Goal: Information Seeking & Learning: Learn about a topic

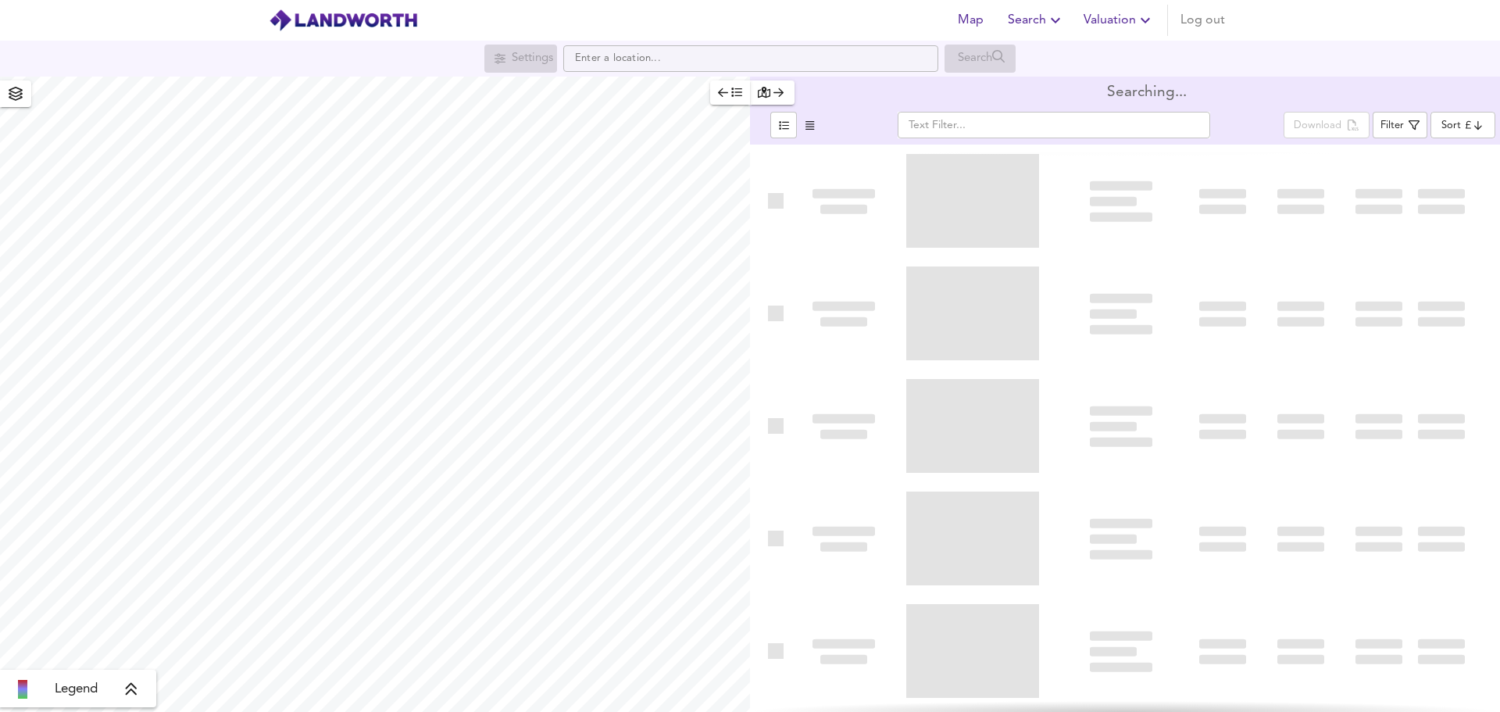
type input "lowppsf"
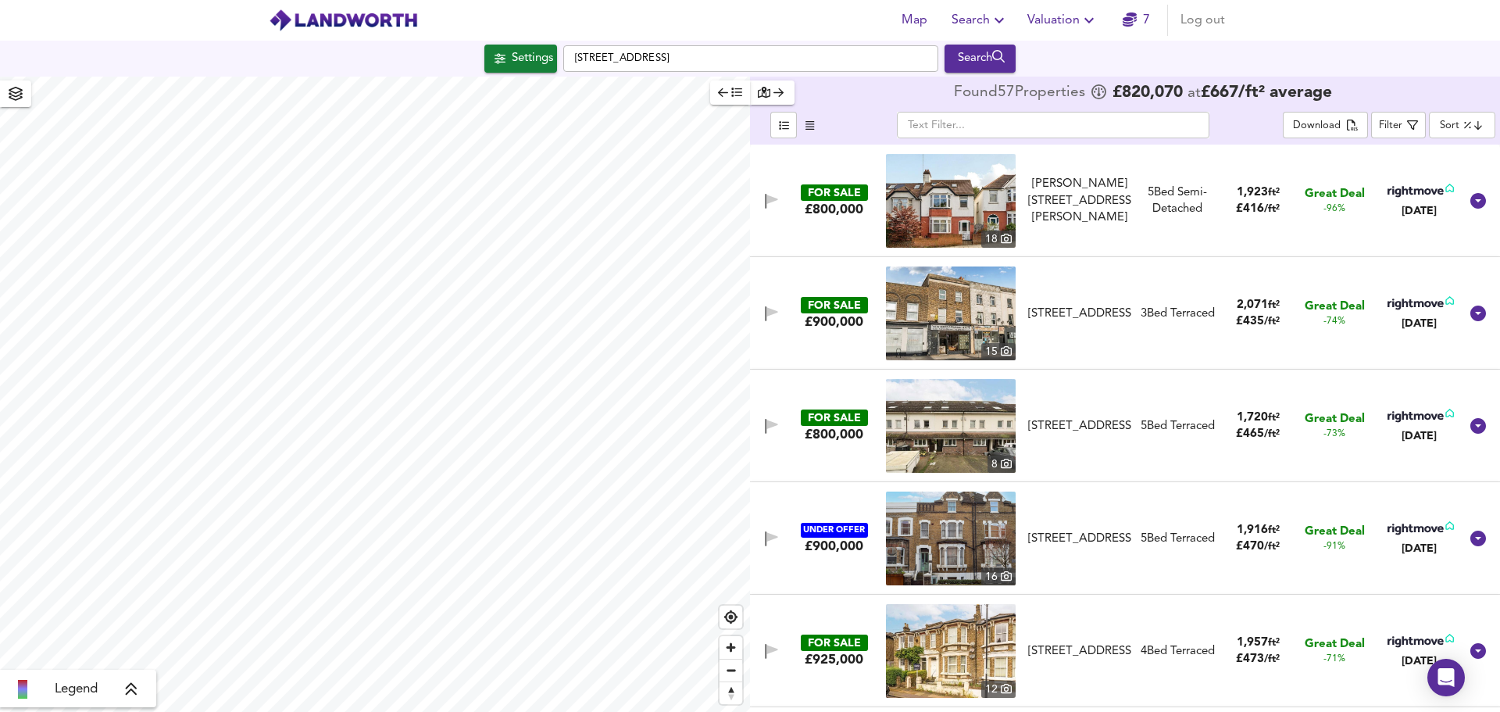
click at [422, 711] on html "Map Search Valuation 7 Log out Settings [STREET_ADDRESS] Search Legend Found 57…" at bounding box center [750, 356] width 1500 height 712
click at [734, 665] on span "Zoom out" at bounding box center [731, 670] width 23 height 22
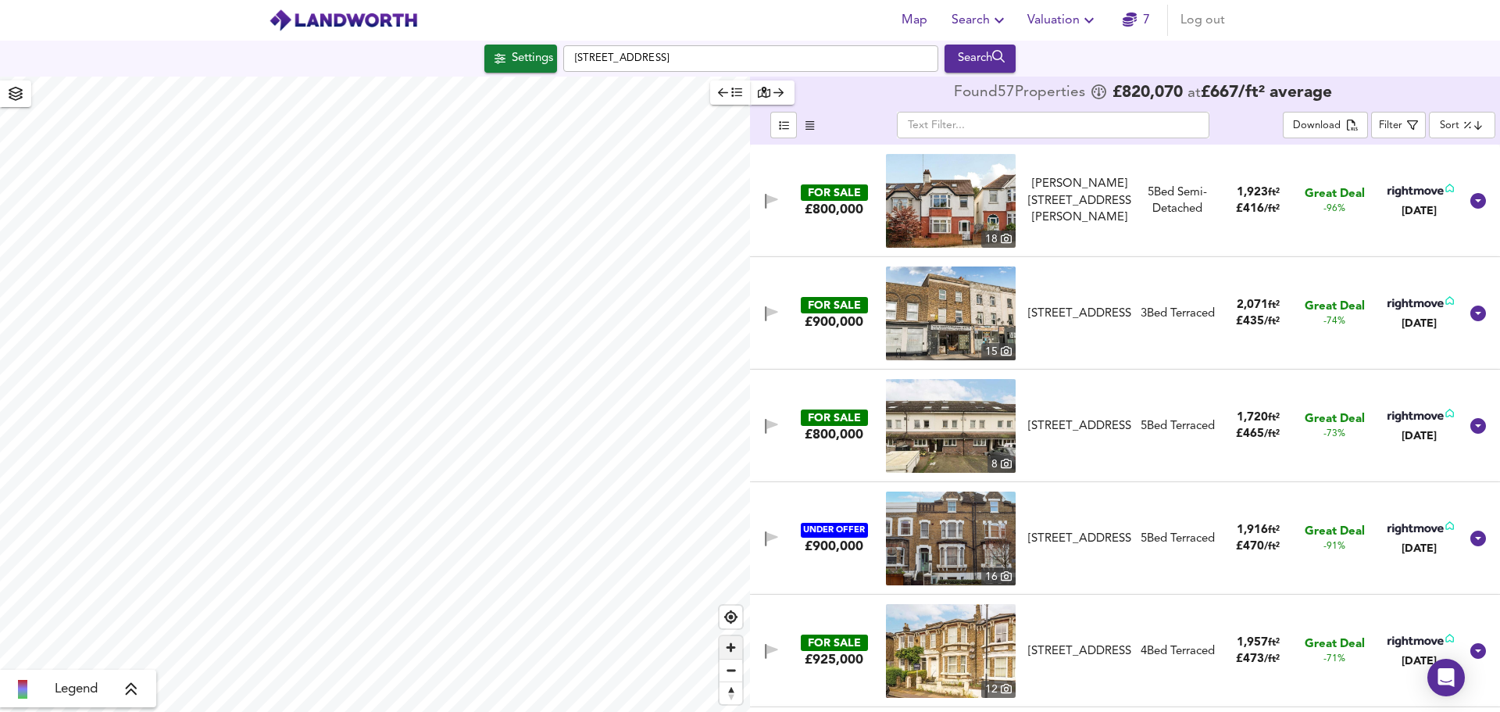
click at [734, 649] on span "Zoom in" at bounding box center [731, 647] width 23 height 23
click at [732, 652] on span "Zoom in" at bounding box center [731, 647] width 23 height 23
click at [734, 643] on span "Zoom in" at bounding box center [731, 647] width 23 height 23
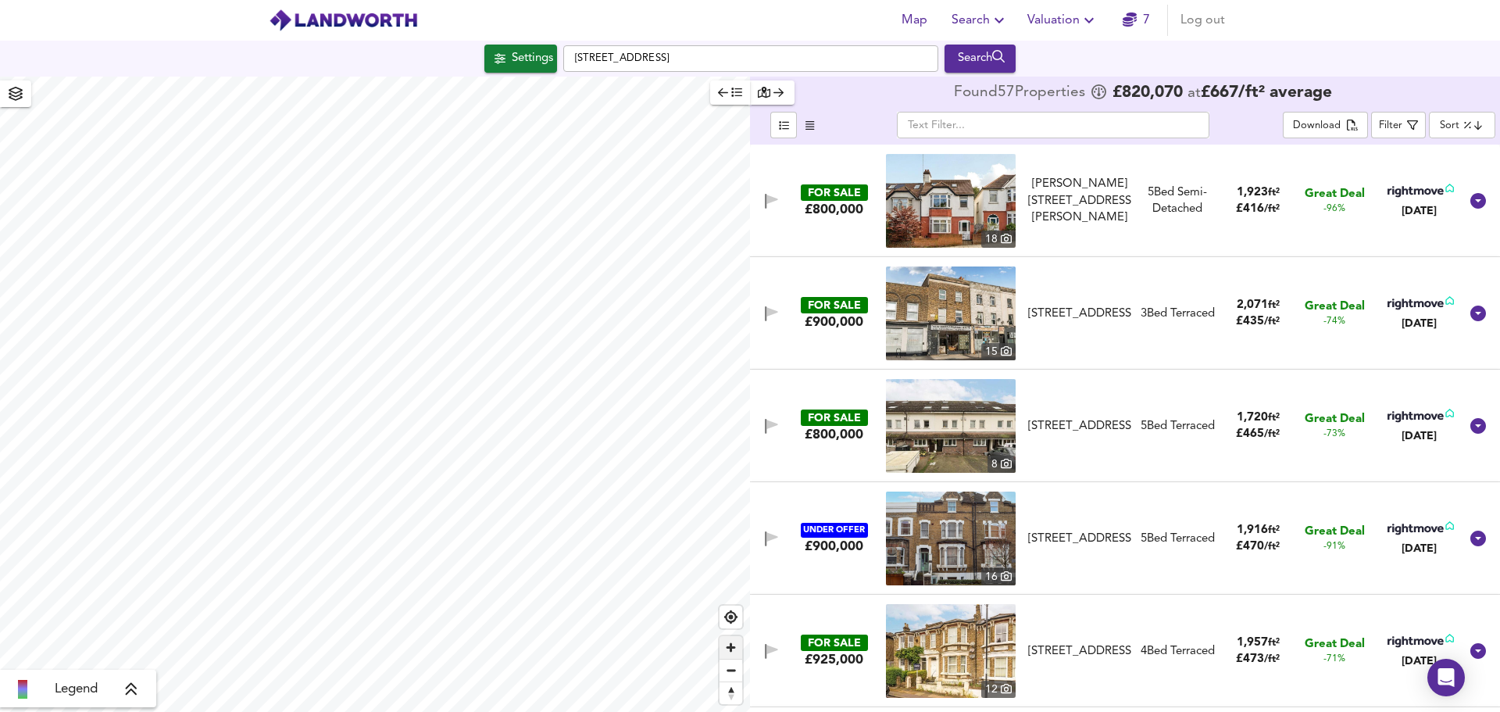
click at [736, 640] on span "Zoom in" at bounding box center [731, 647] width 23 height 23
click at [734, 639] on span "Zoom in" at bounding box center [731, 647] width 23 height 23
click at [527, 65] on div "Settings" at bounding box center [532, 58] width 41 height 20
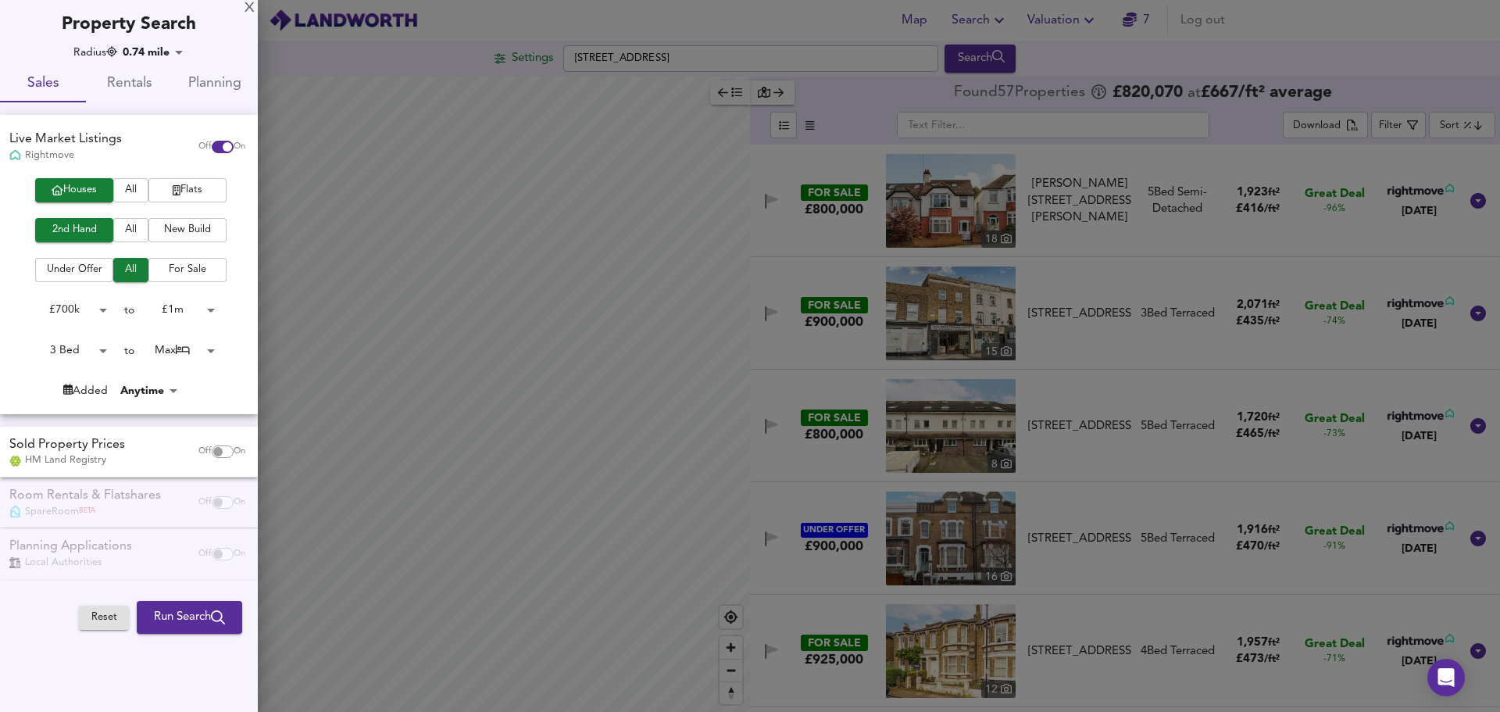
click at [234, 449] on span "On" at bounding box center [240, 451] width 12 height 13
checkbox input "true"
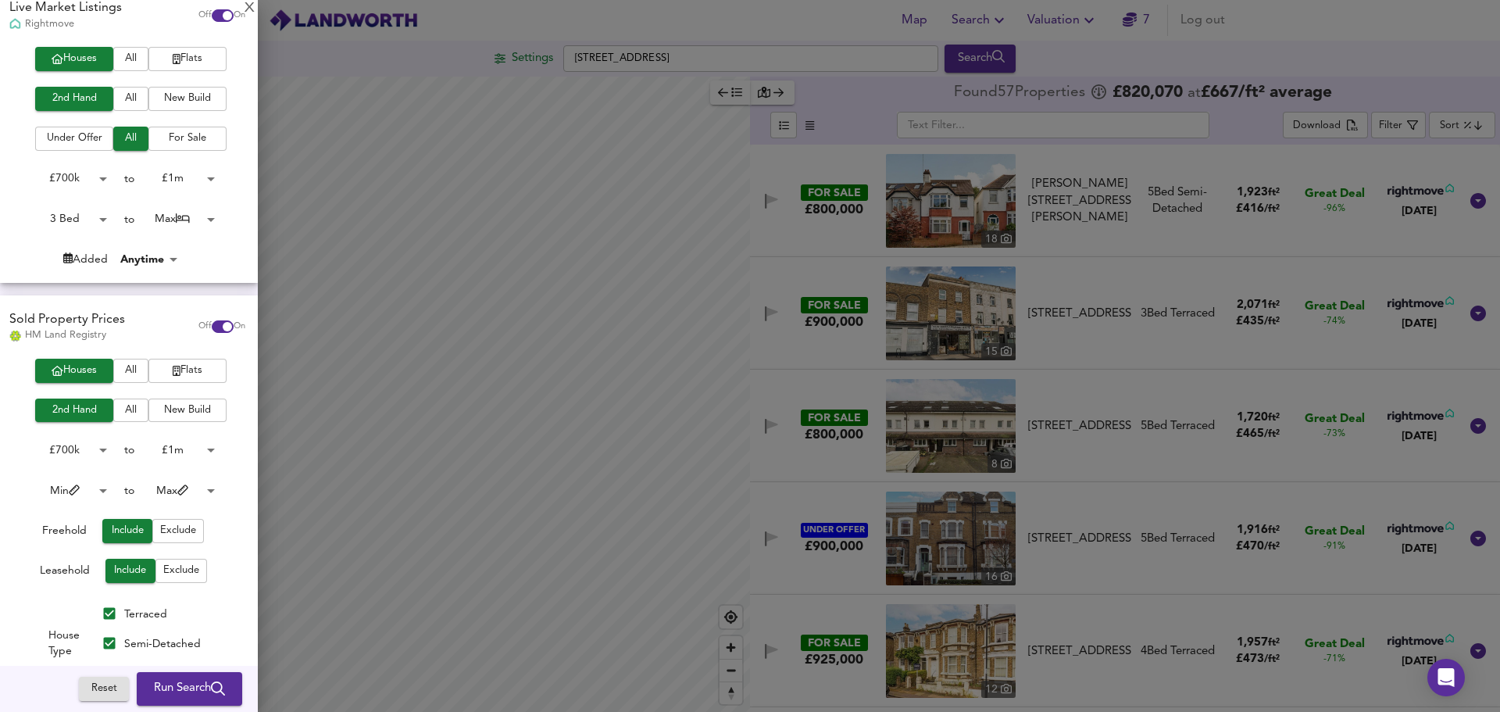
scroll to position [138, 0]
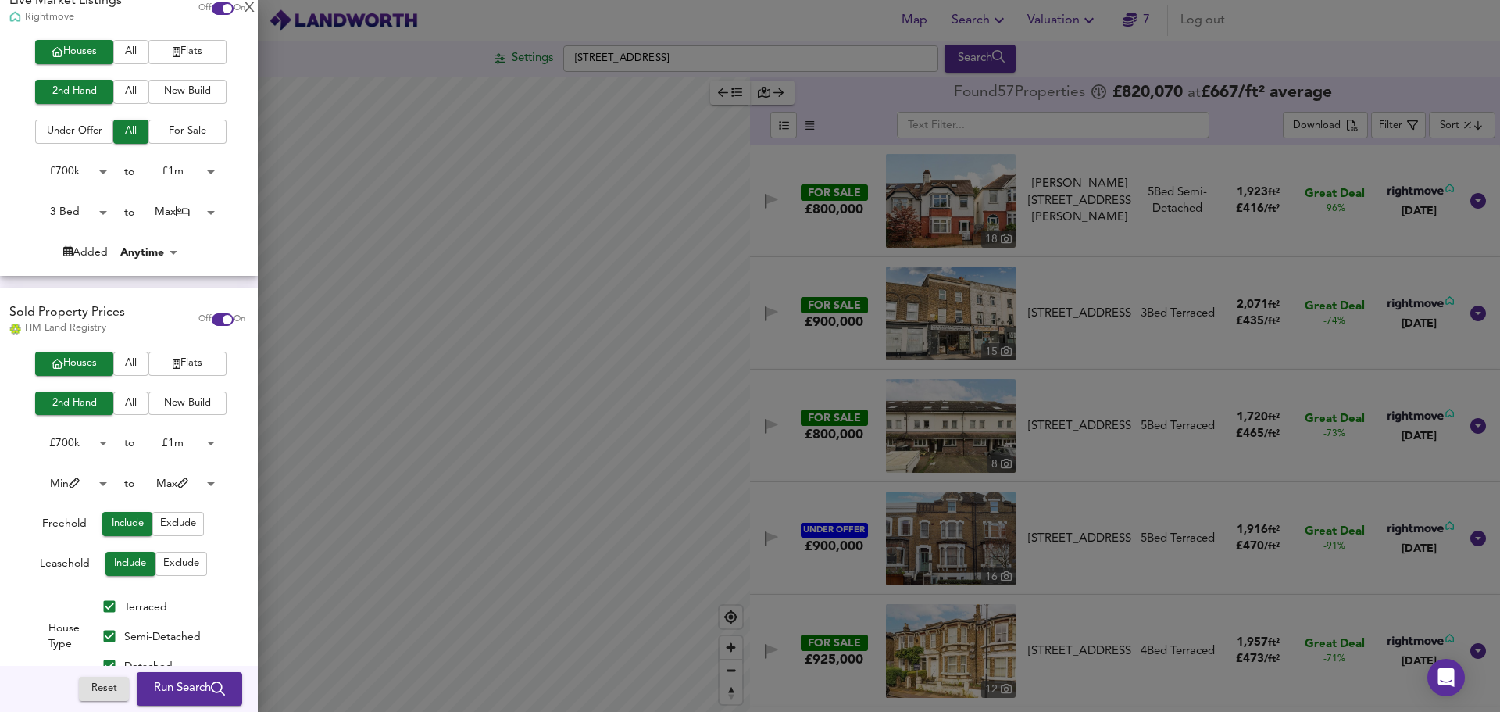
click at [80, 448] on body "Map Search Valuation 7 Log out Settings [STREET_ADDRESS] Search Legend Found 57…" at bounding box center [750, 356] width 1500 height 712
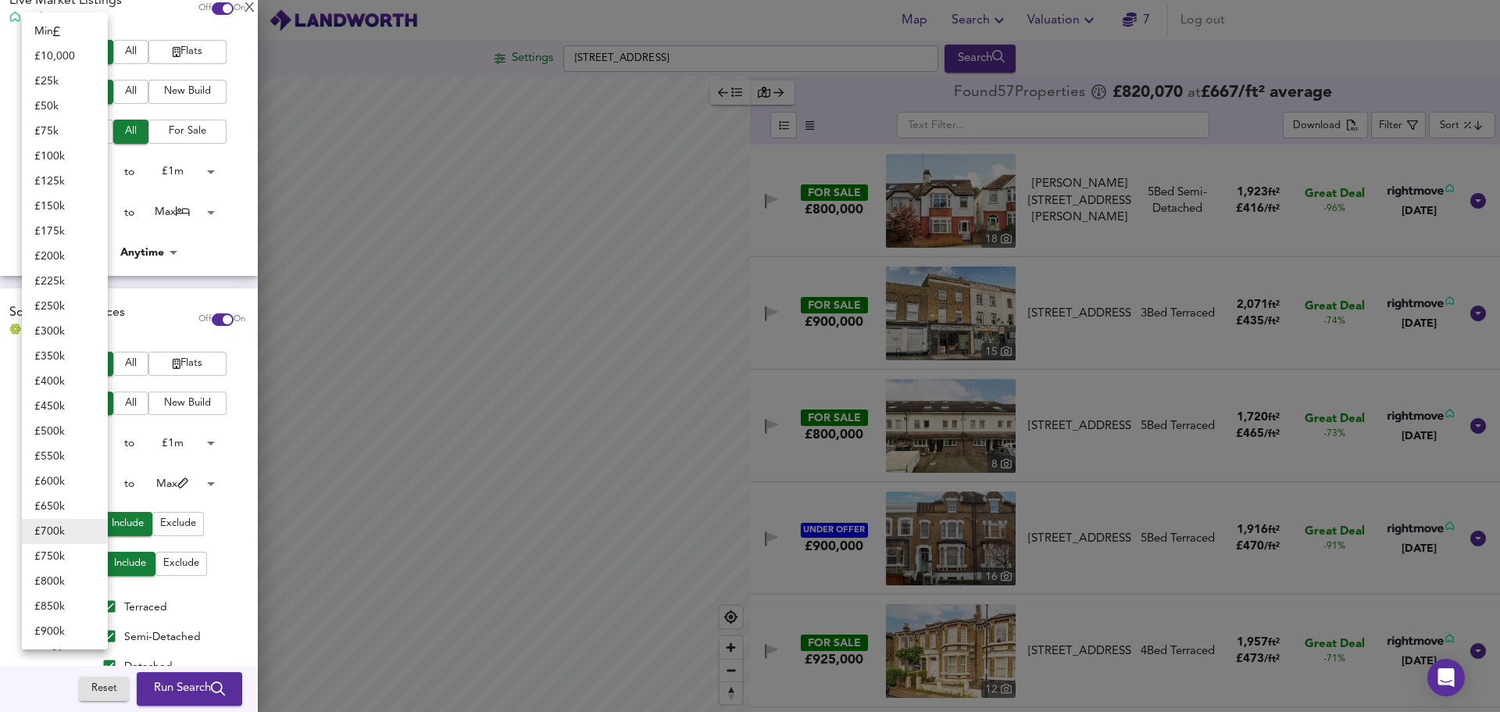
click at [59, 464] on li "£ 550k" at bounding box center [65, 456] width 86 height 25
type input "550000"
click at [75, 438] on body "Map Search Valuation 7 Log out Settings [STREET_ADDRESS] Search Legend Found 57…" at bounding box center [750, 356] width 1500 height 712
click at [63, 477] on li "£ 600k" at bounding box center [65, 481] width 86 height 25
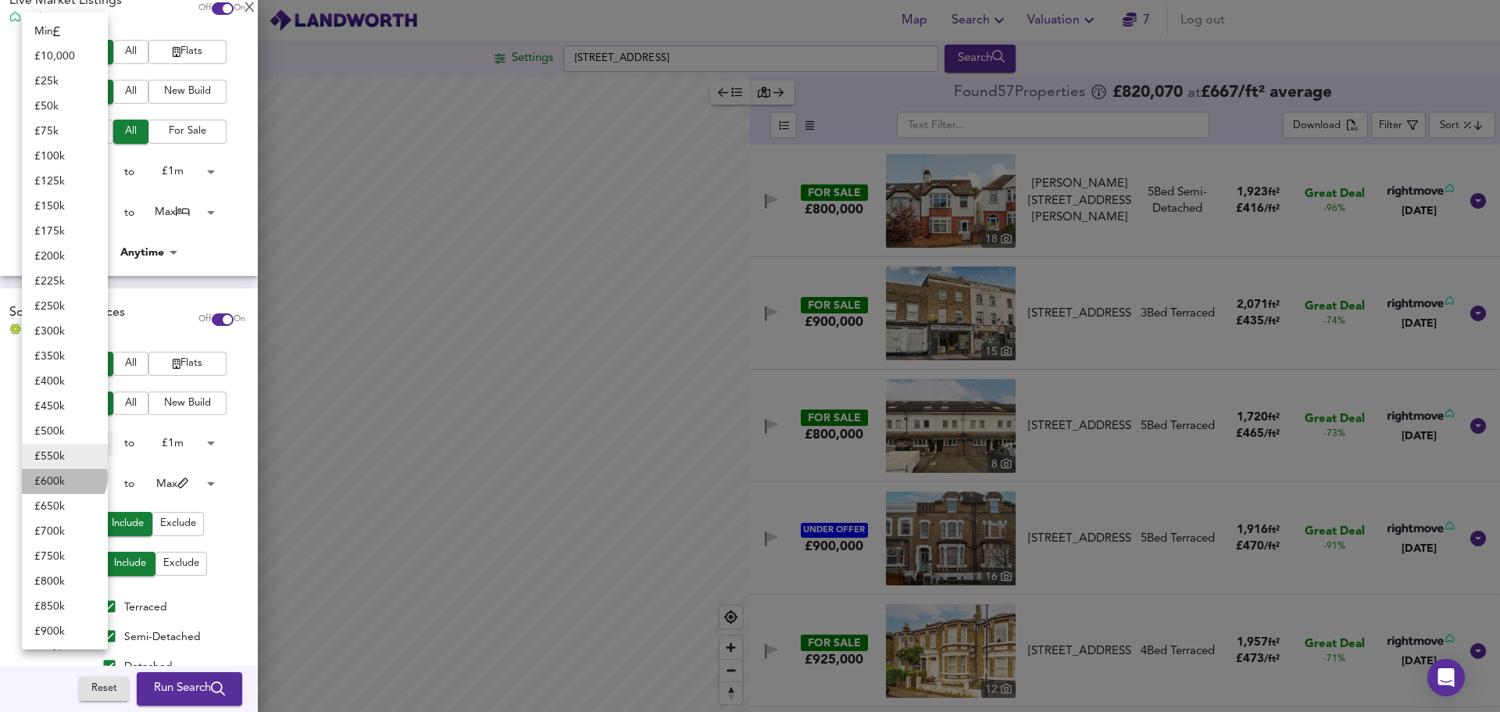
type input "600000"
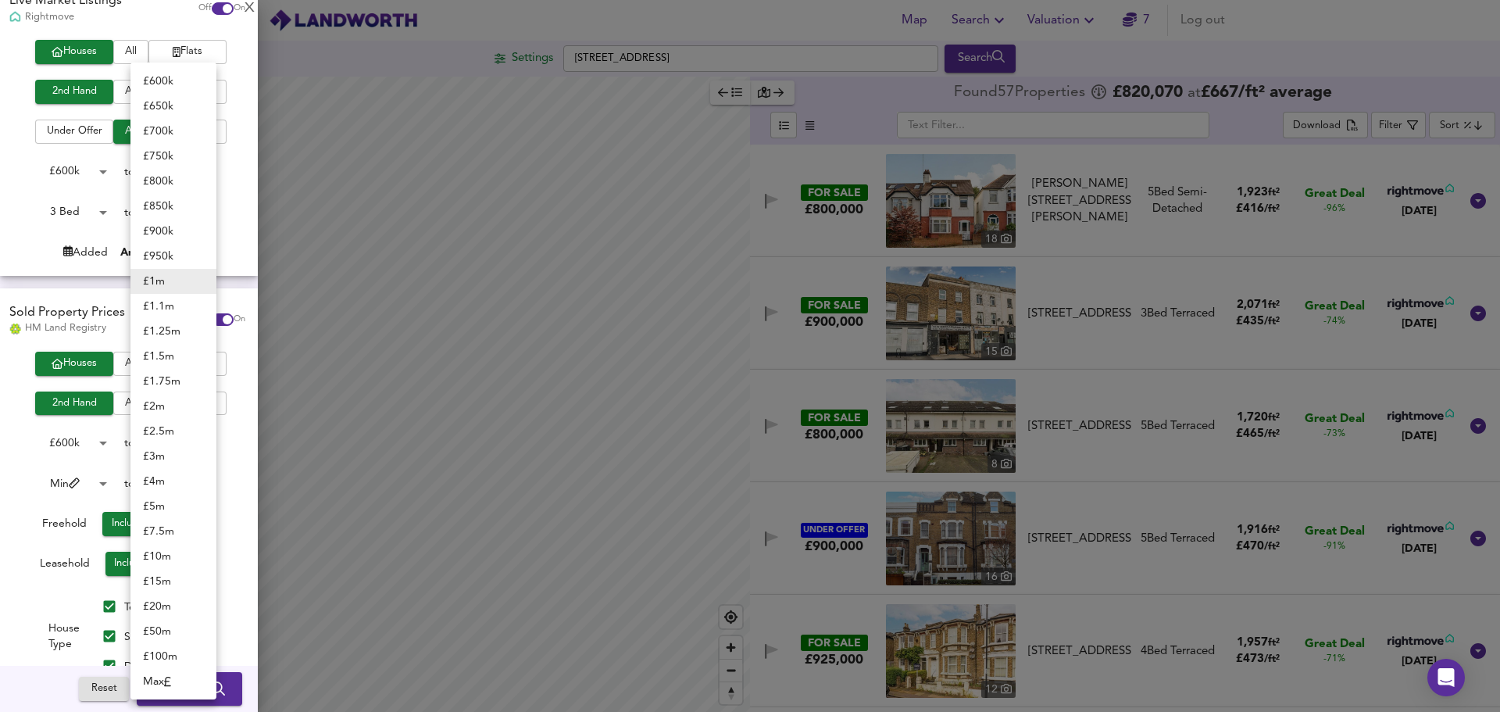
click at [183, 431] on body "Map Search Valuation 7 Log out Settings [STREET_ADDRESS] Search Legend Found 57…" at bounding box center [750, 356] width 1500 height 712
click at [168, 302] on li "£ 1.1m" at bounding box center [173, 305] width 86 height 25
type input "1100000"
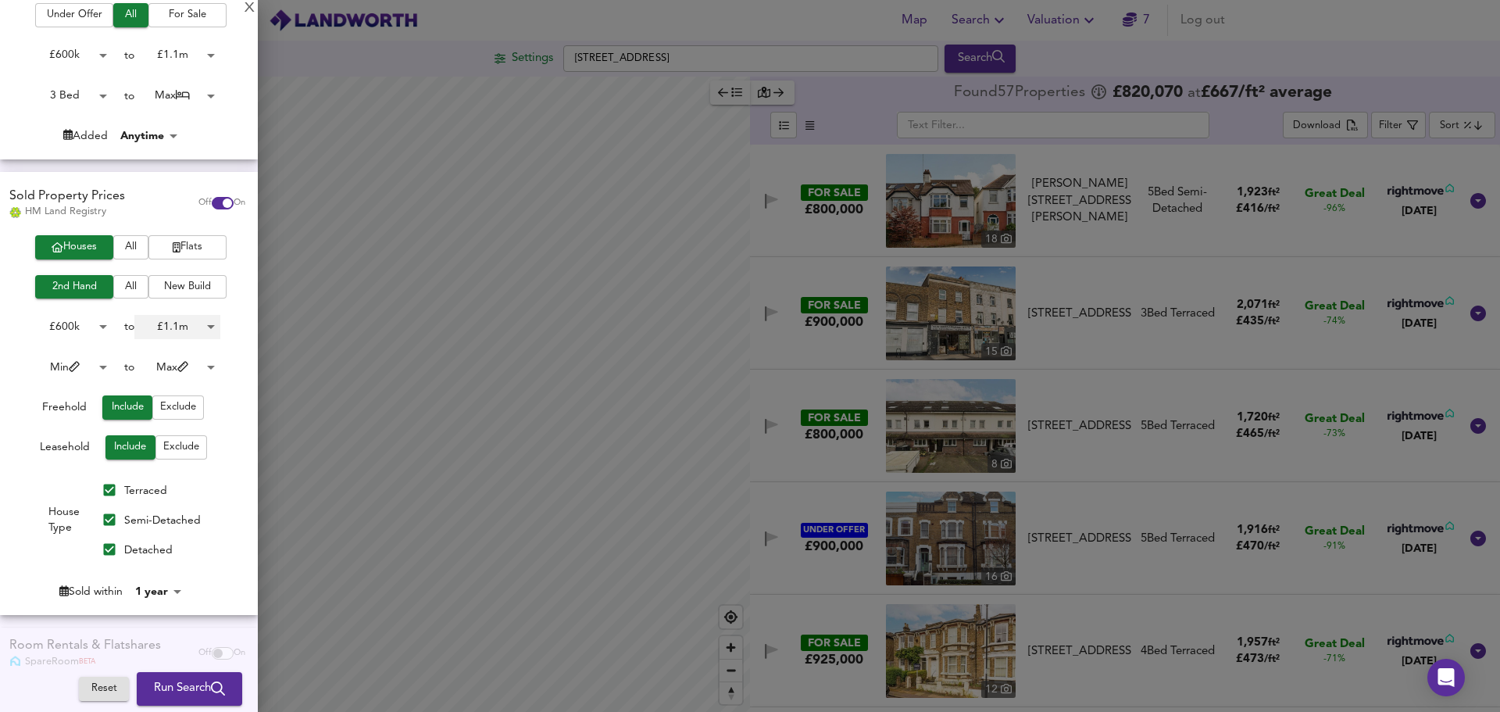
scroll to position [334, 0]
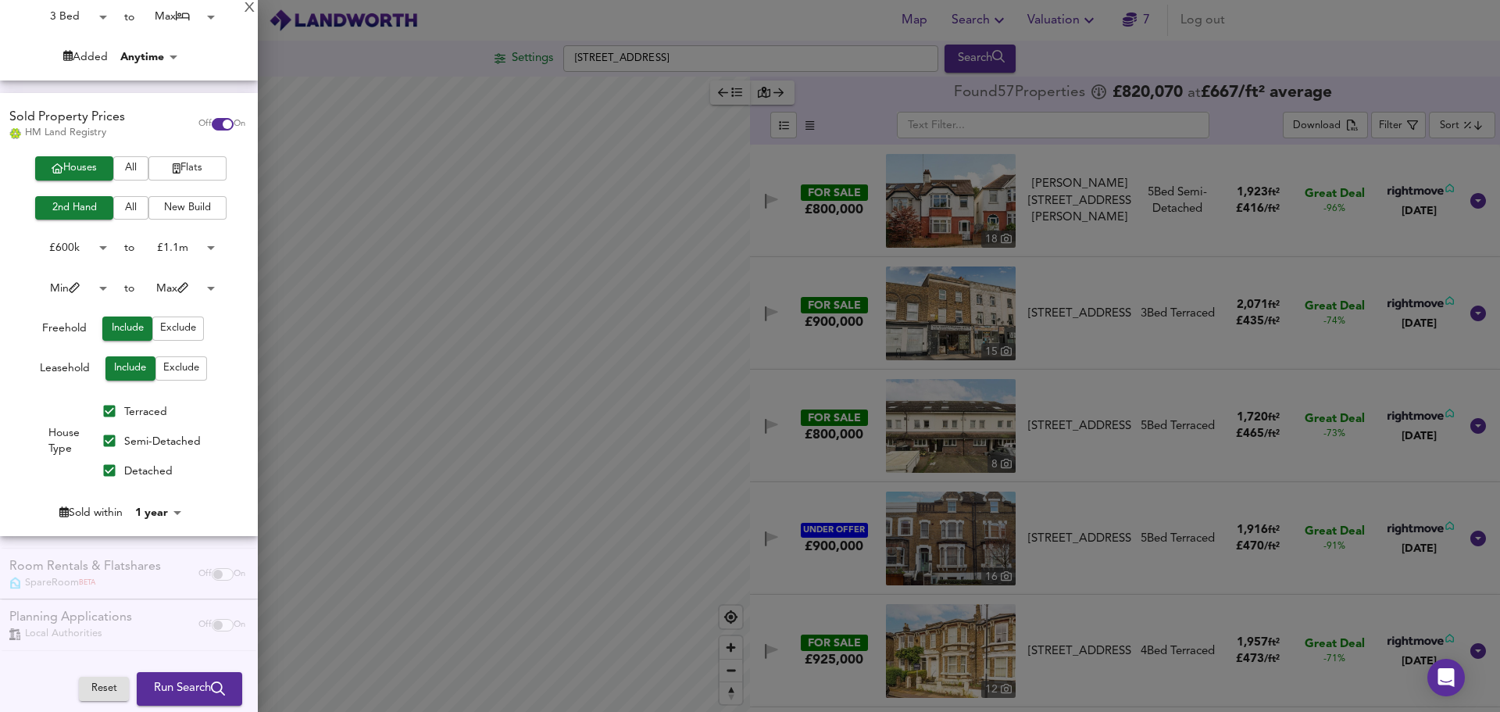
click at [176, 509] on body "Map Search Valuation 7 Log out Settings [STREET_ADDRESS] Search Legend Found 57…" at bounding box center [750, 356] width 1500 height 712
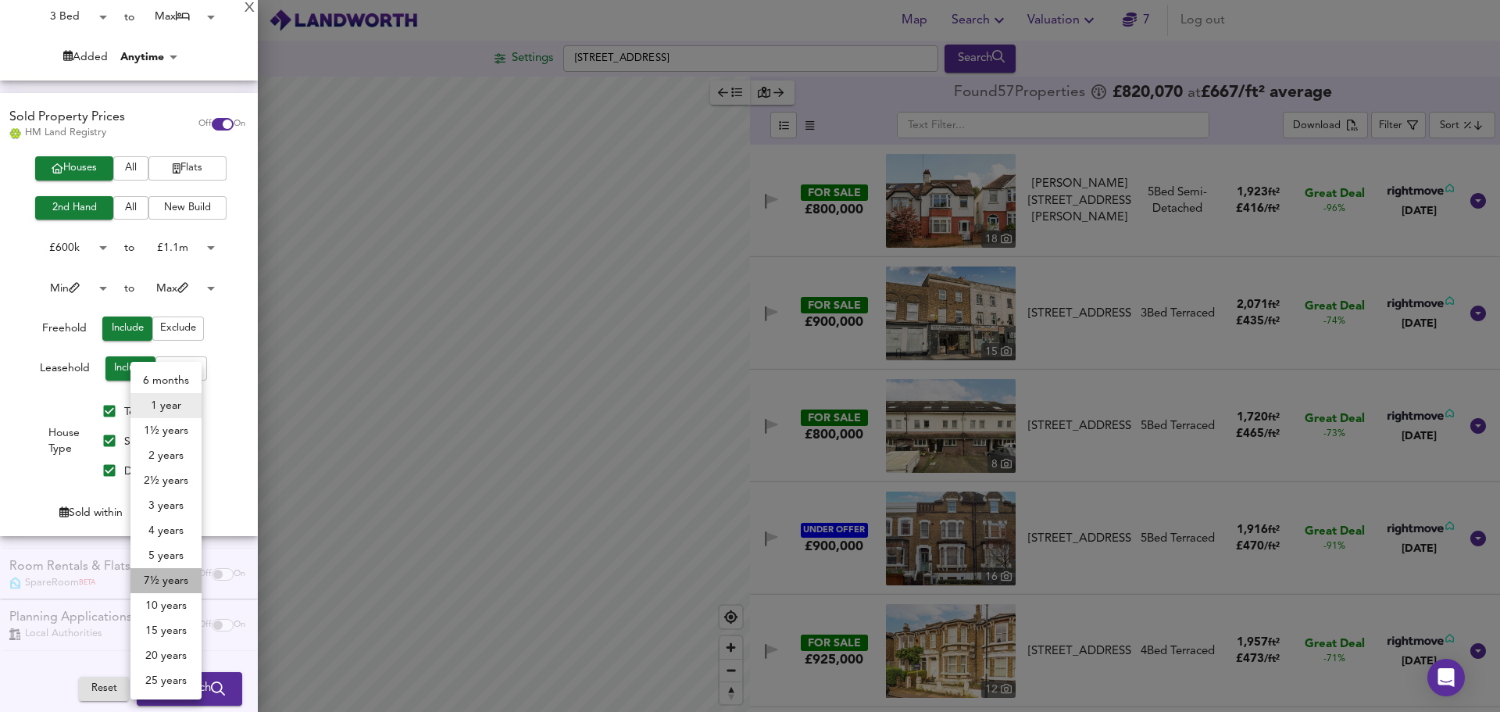
click at [174, 581] on li "7½ years" at bounding box center [165, 580] width 71 height 25
type input "90"
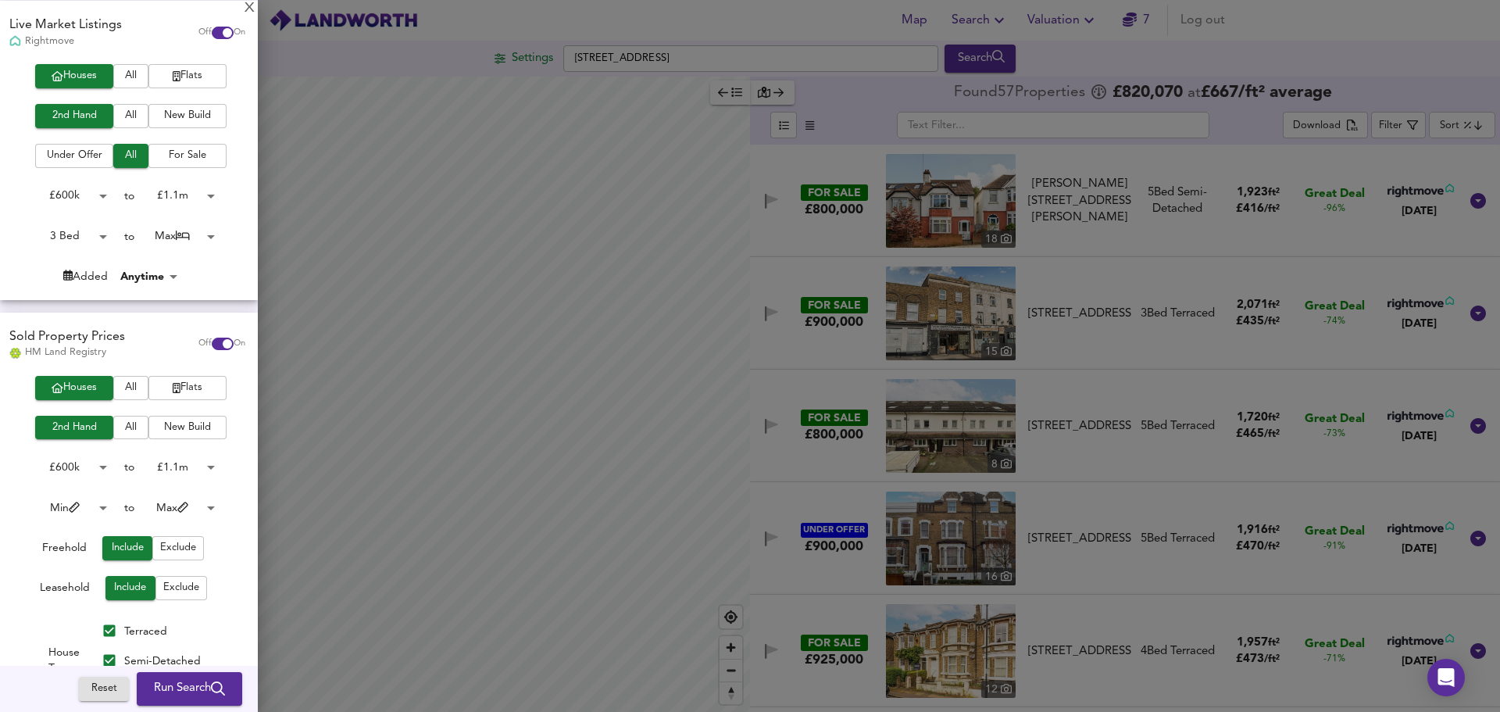
scroll to position [0, 0]
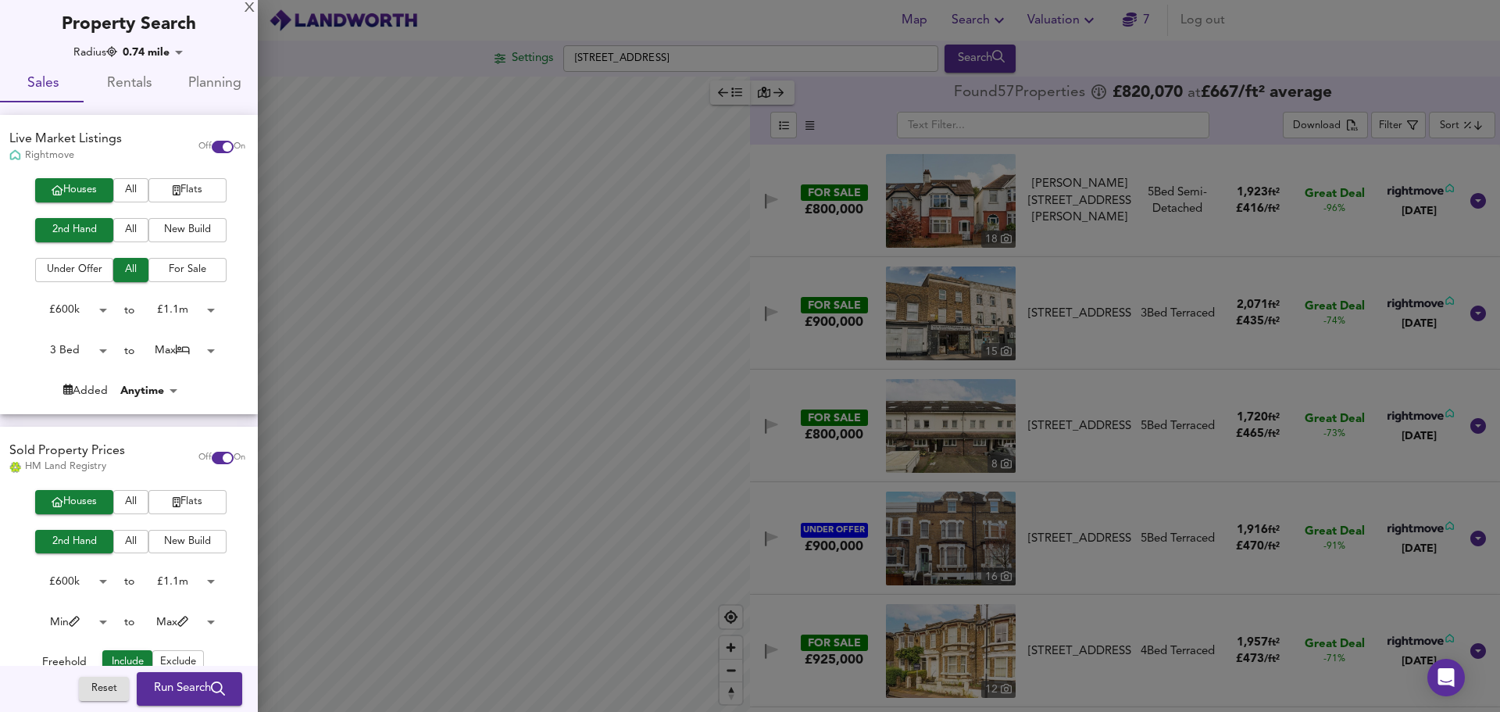
click at [213, 145] on input "checkbox" at bounding box center [228, 147] width 38 height 13
checkbox input "false"
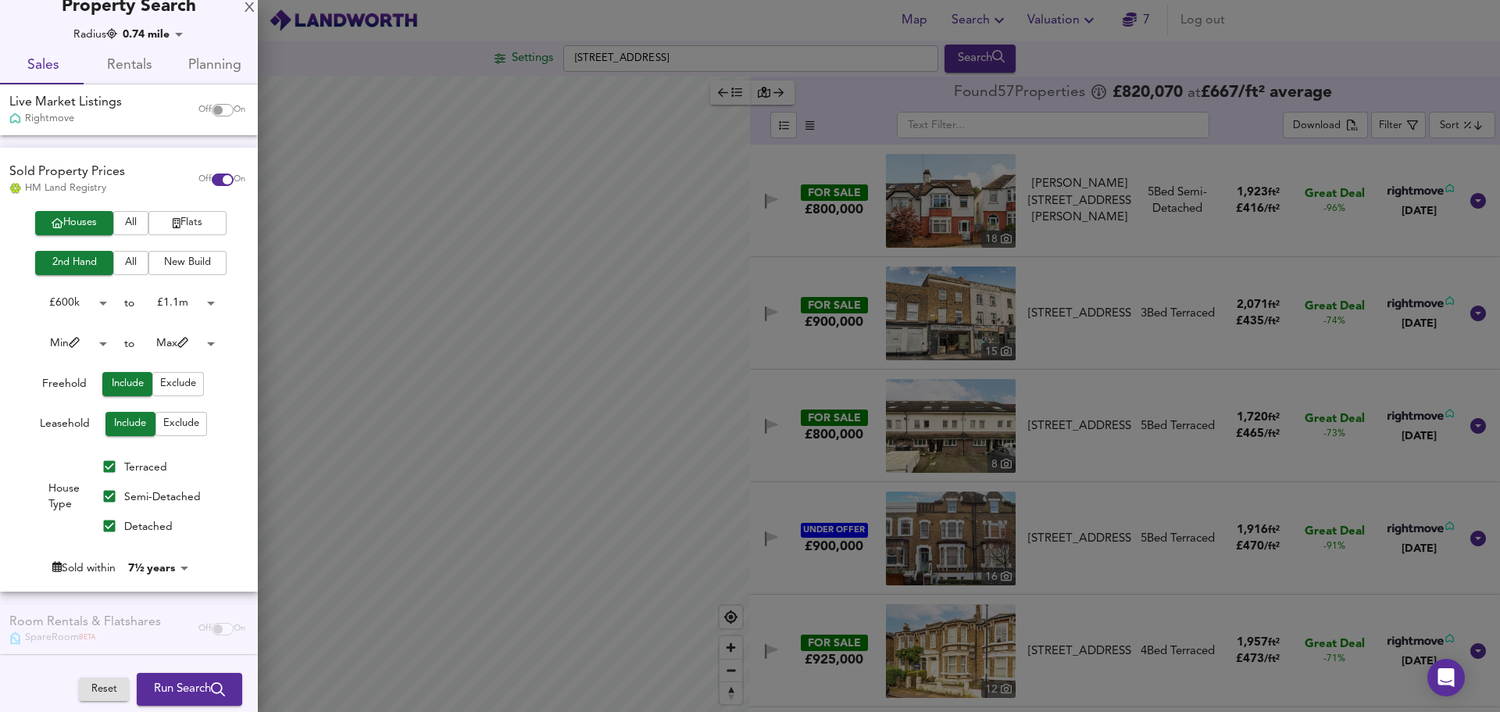
scroll to position [73, 0]
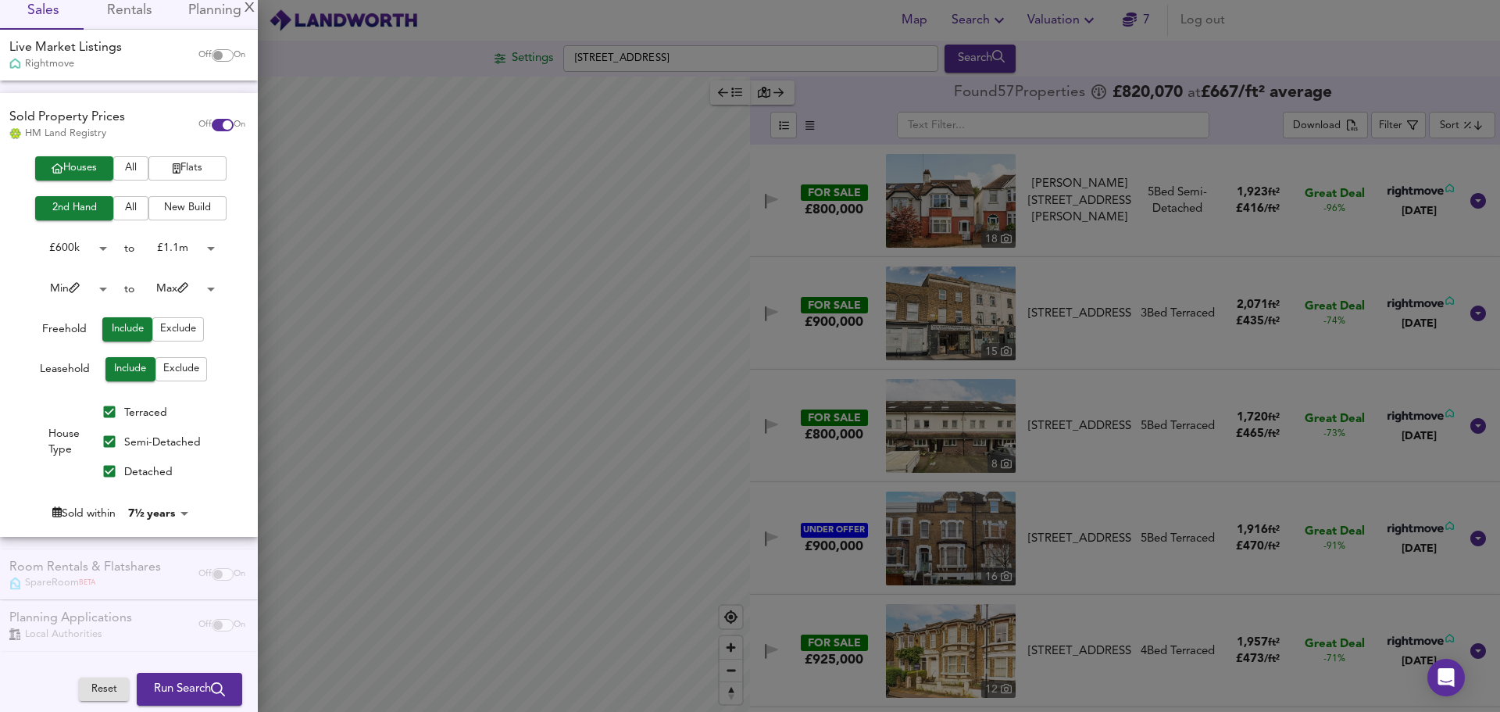
click at [170, 677] on button "Run Search" at bounding box center [189, 689] width 105 height 33
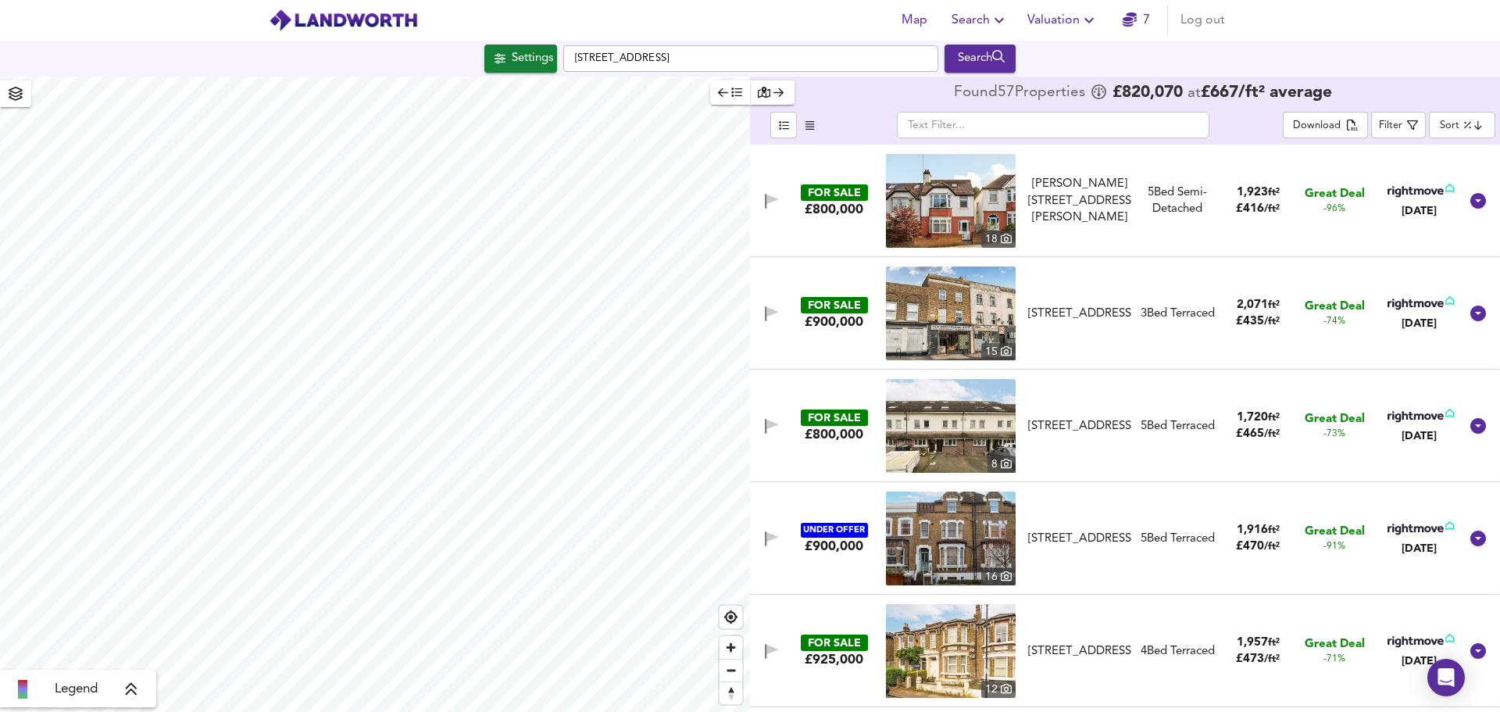
type input "cheapest"
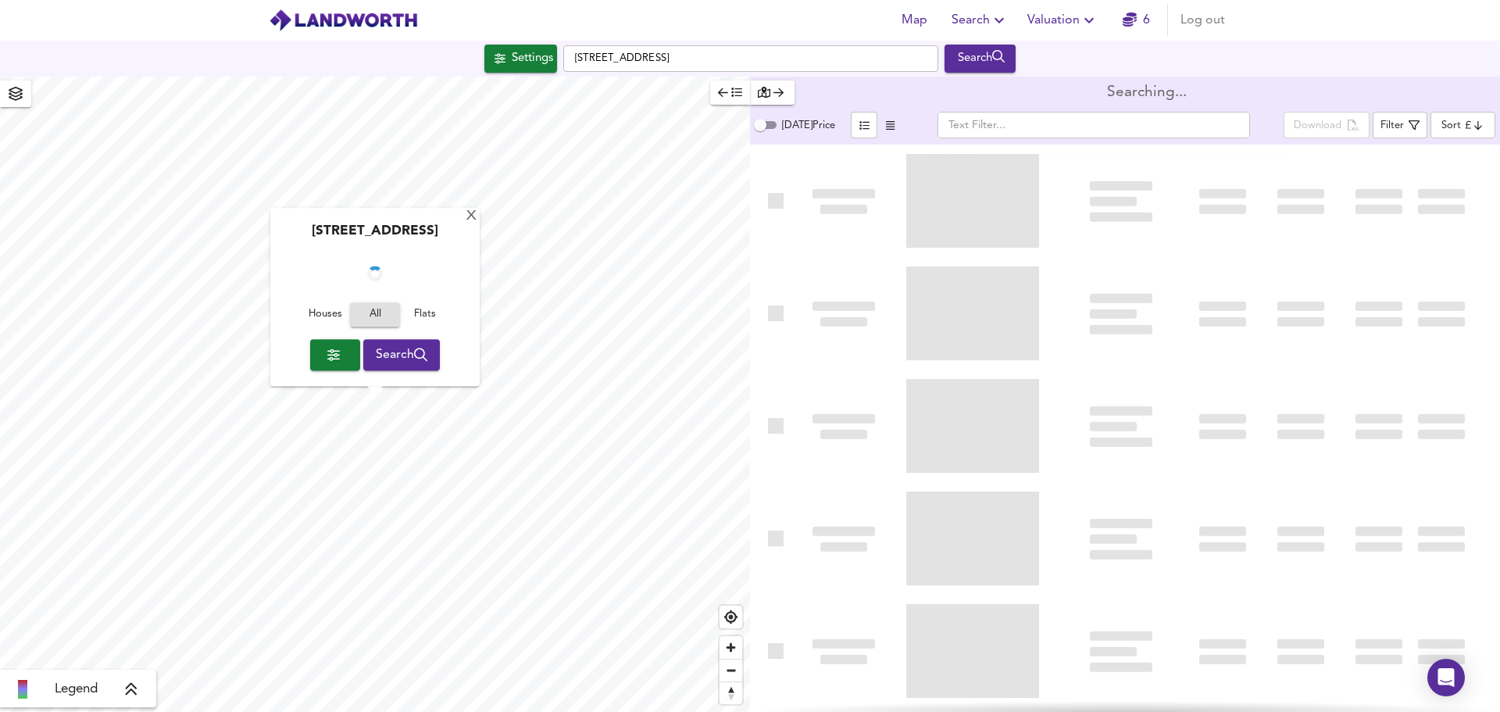
checkbox input "false"
checkbox input "true"
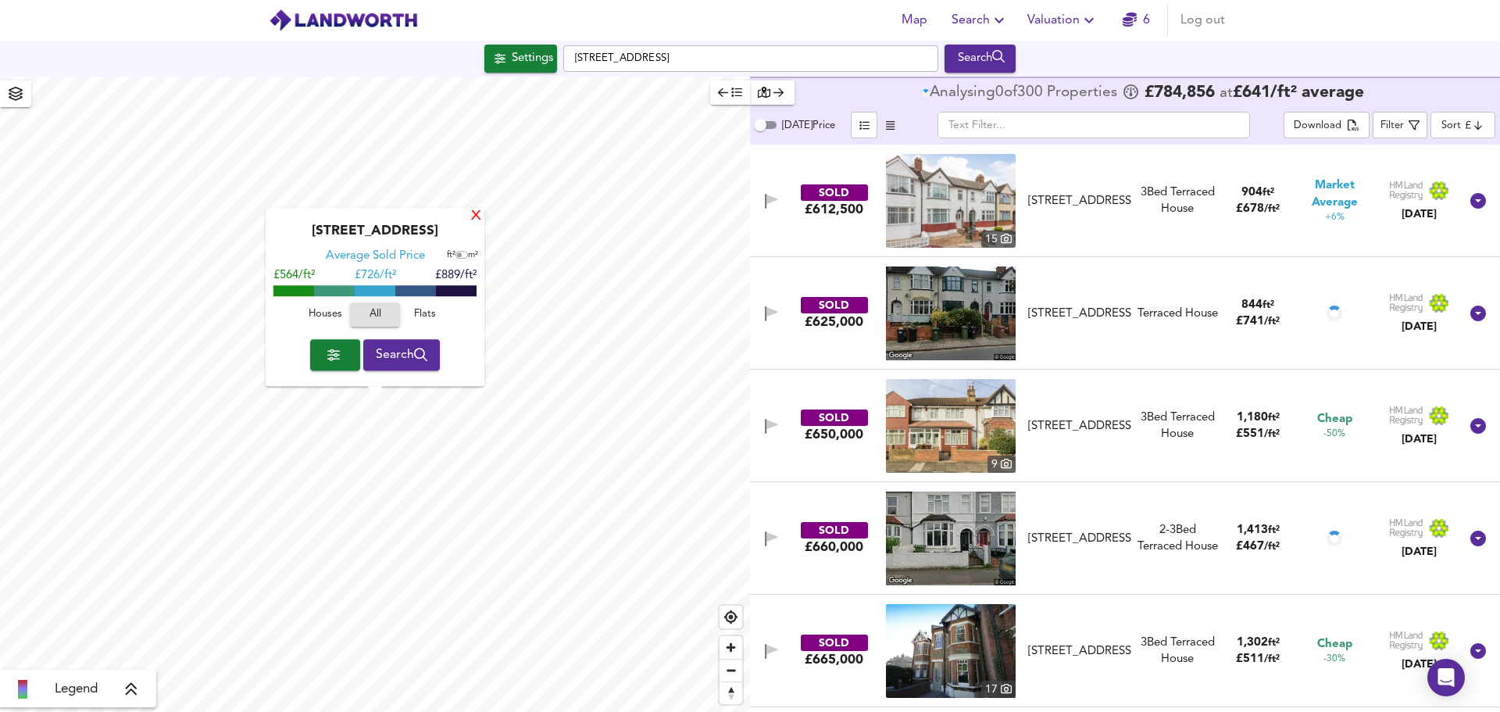
click at [477, 215] on div "X" at bounding box center [476, 216] width 13 height 15
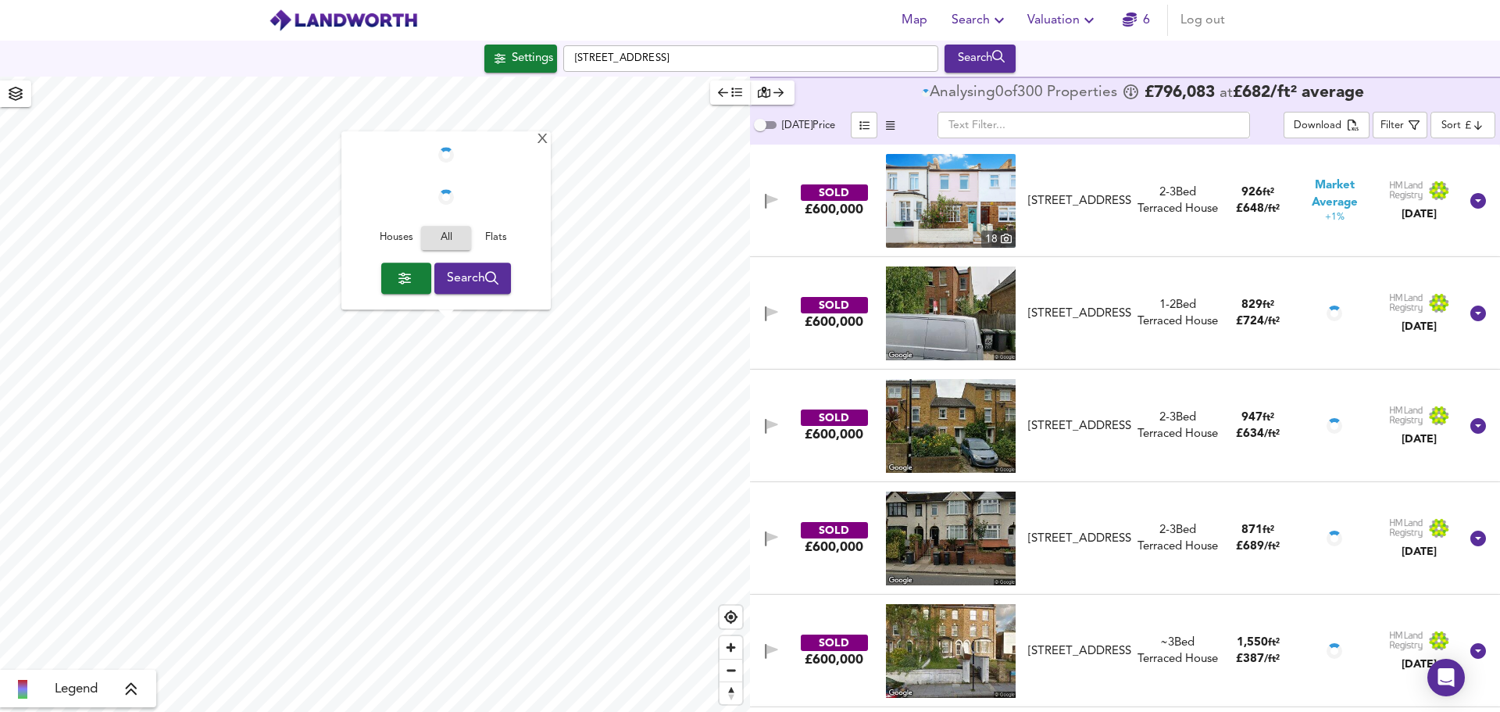
drag, startPoint x: 546, startPoint y: 147, endPoint x: 827, endPoint y: 112, distance: 283.5
click at [548, 148] on div "X Houses All Flats Search" at bounding box center [445, 221] width 209 height 178
click at [994, 123] on input "text" at bounding box center [1094, 125] width 313 height 27
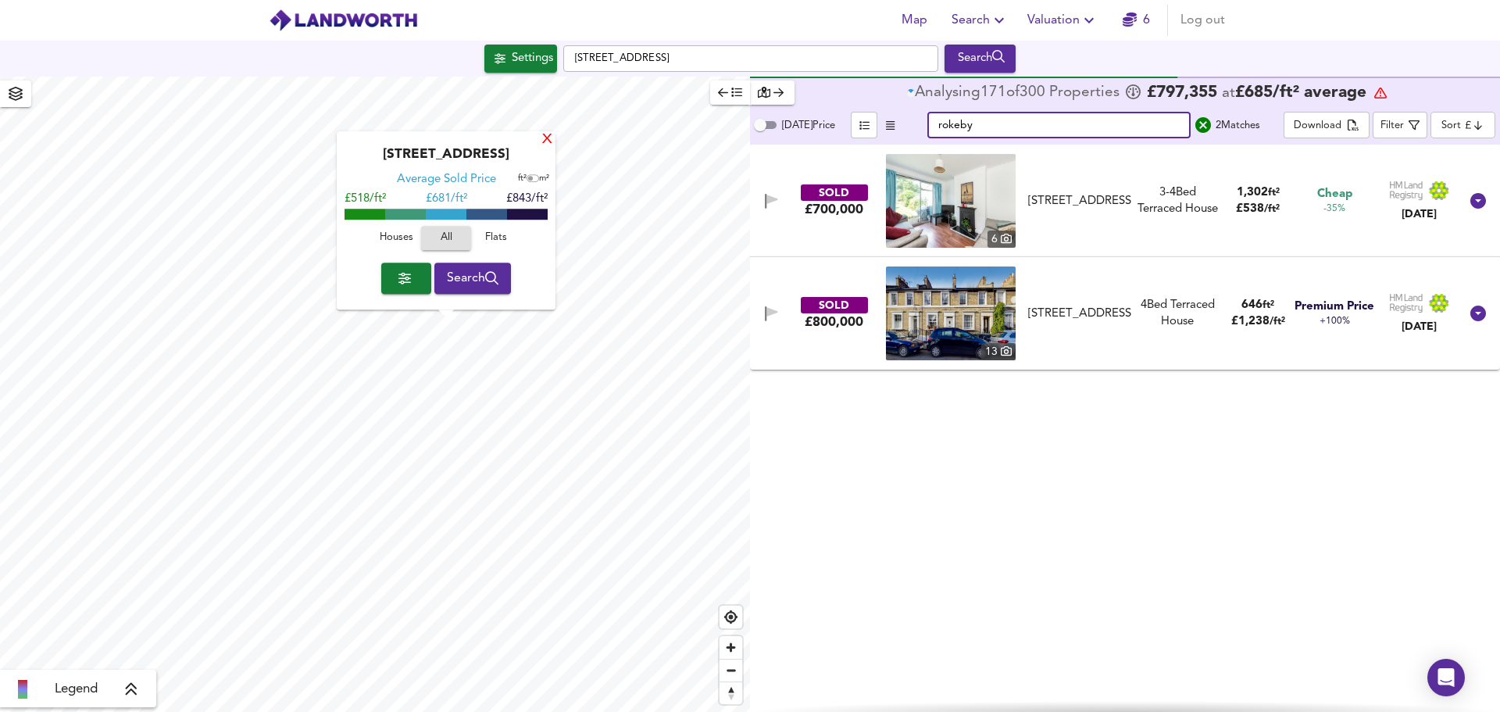
type input "rokeby"
click at [550, 141] on div "X" at bounding box center [547, 140] width 13 height 15
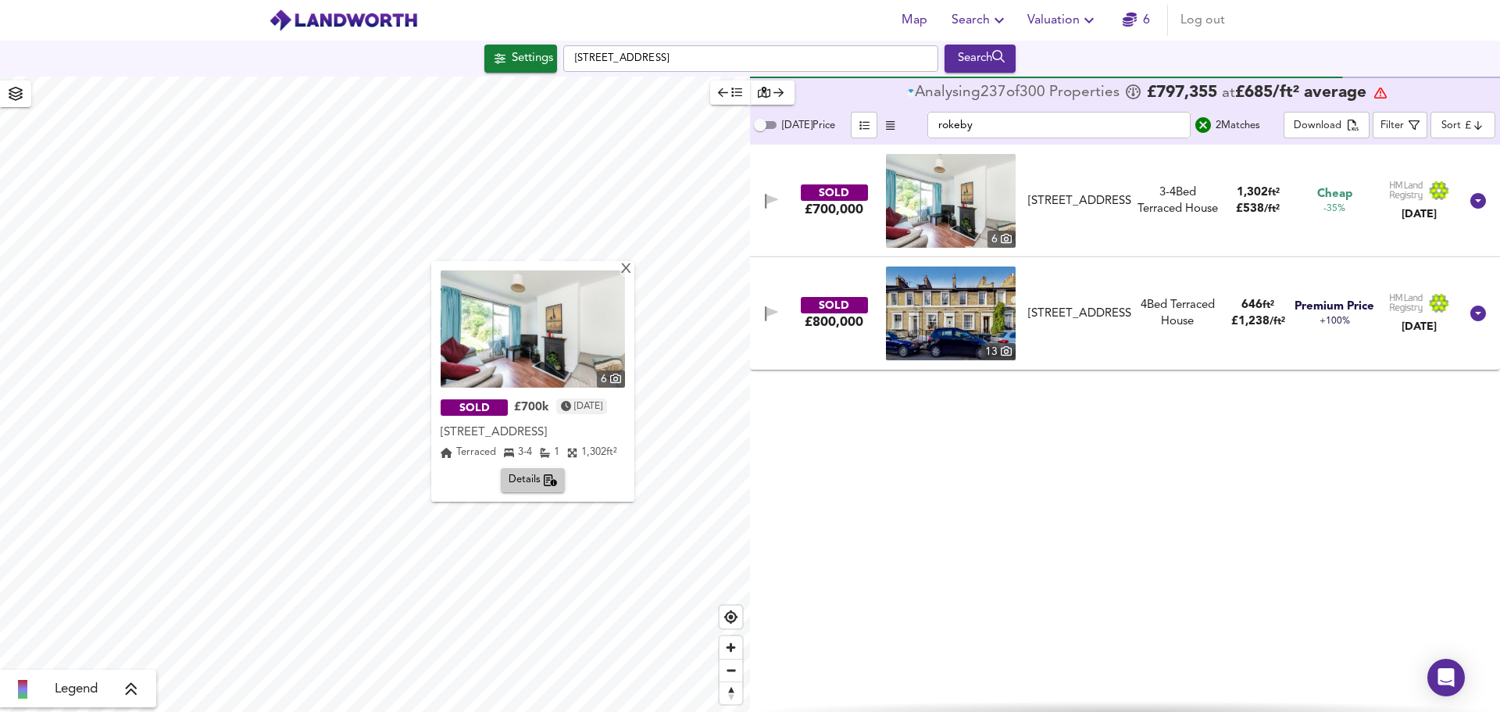
click at [856, 201] on div "£700,000" at bounding box center [834, 209] width 59 height 17
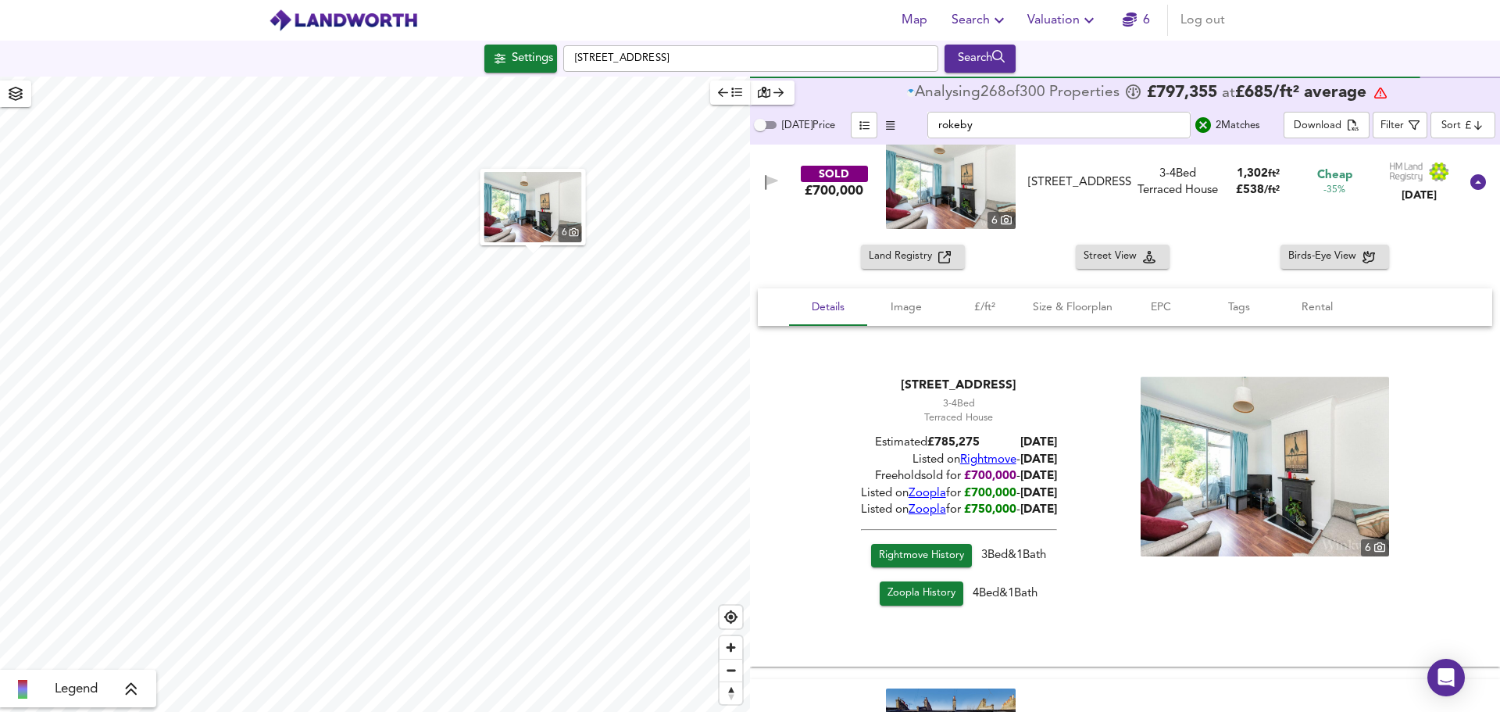
scroll to position [28, 0]
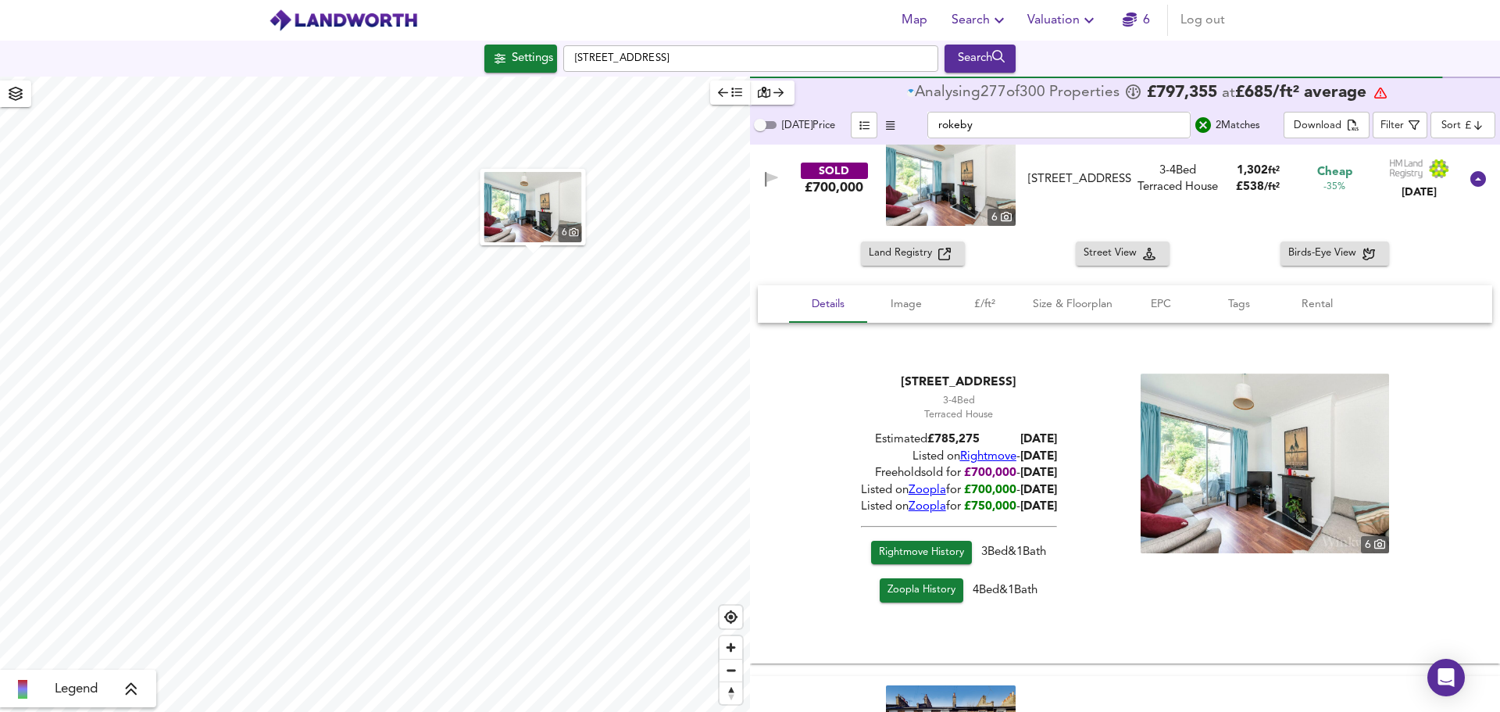
click at [979, 456] on span "Rightmove" at bounding box center [988, 457] width 56 height 12
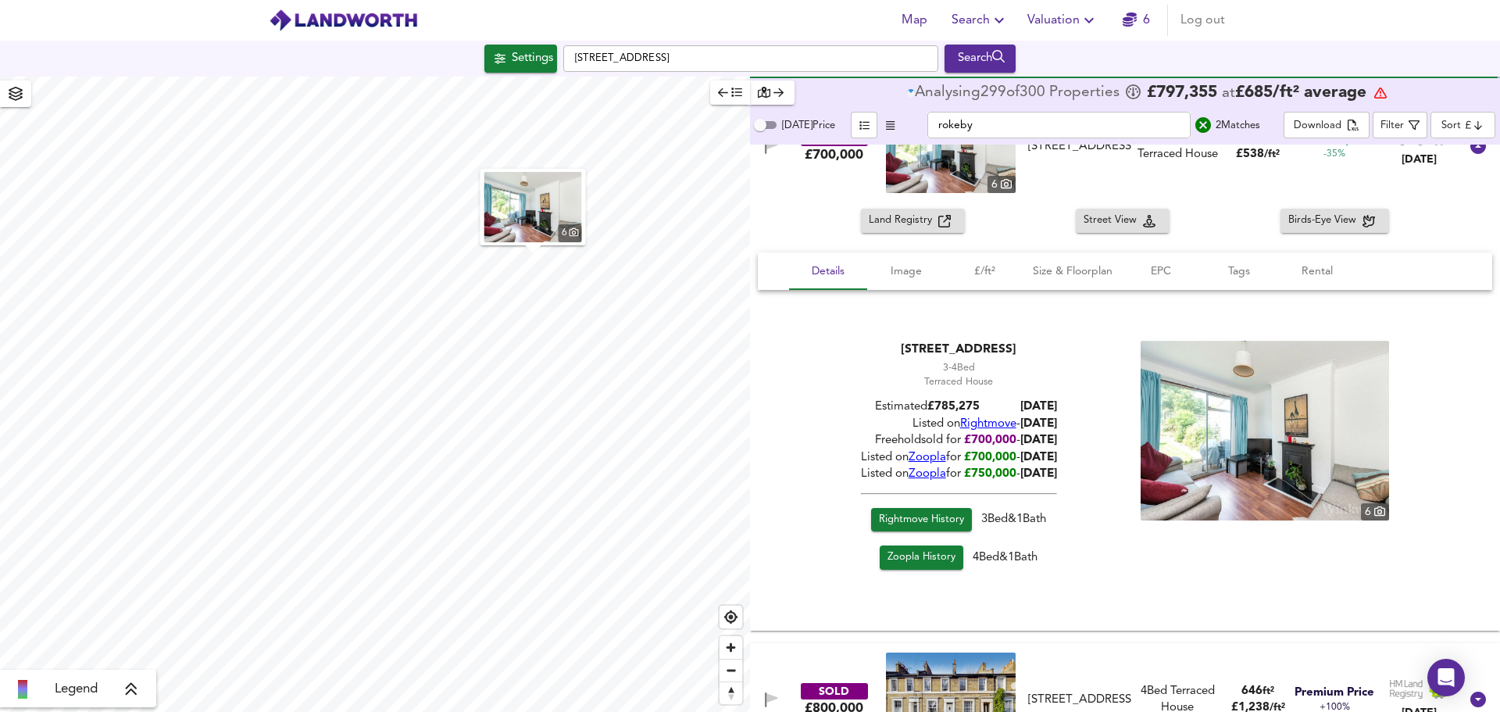
scroll to position [20, 0]
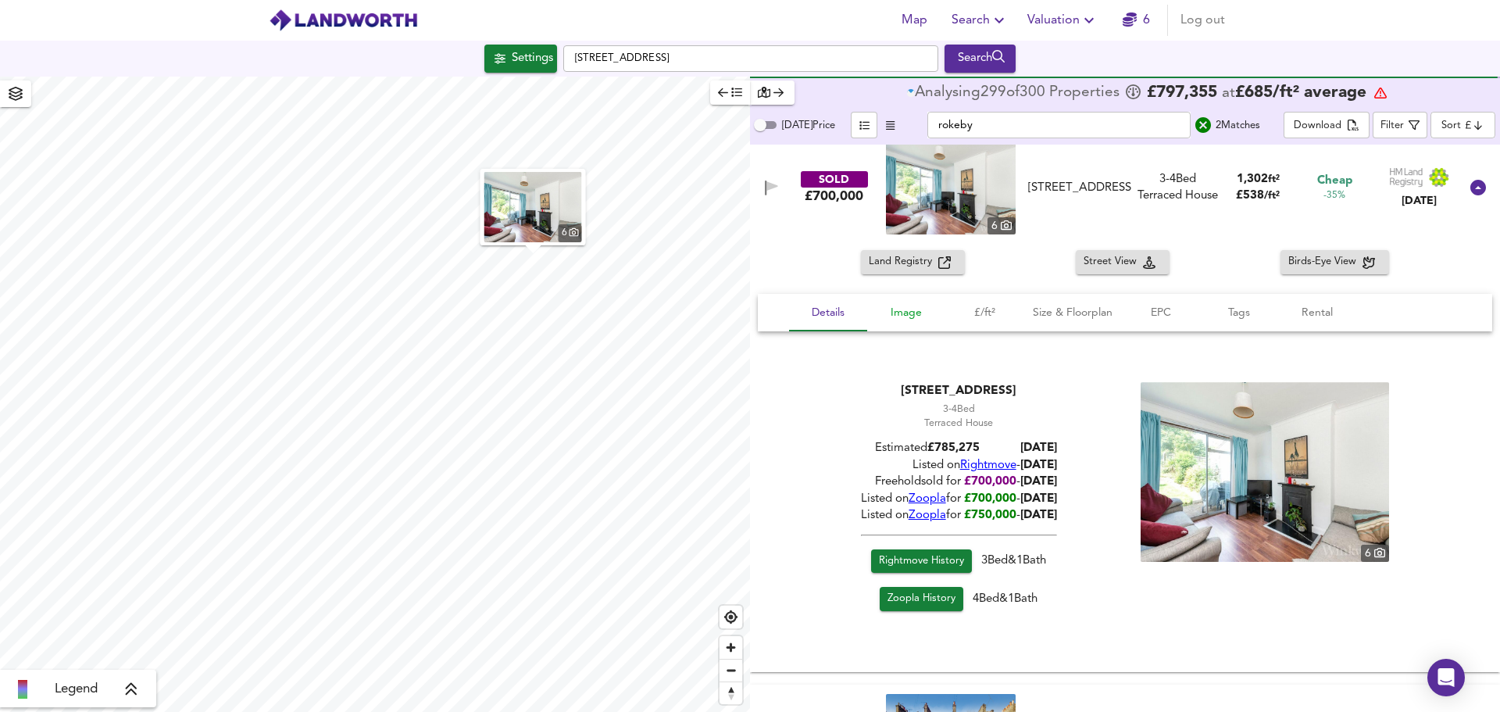
click at [906, 316] on span "Image" at bounding box center [906, 313] width 59 height 20
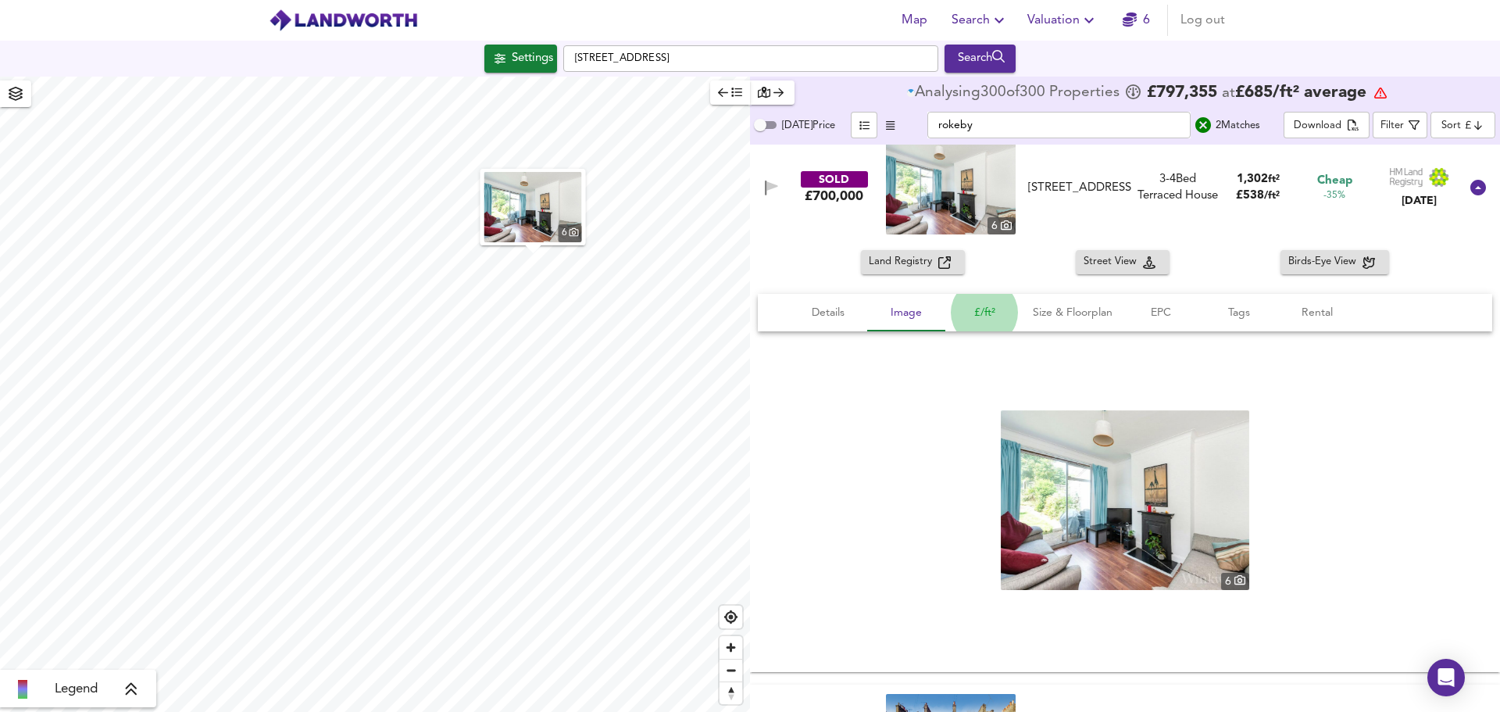
click at [994, 317] on span "£/ft²" at bounding box center [984, 313] width 59 height 20
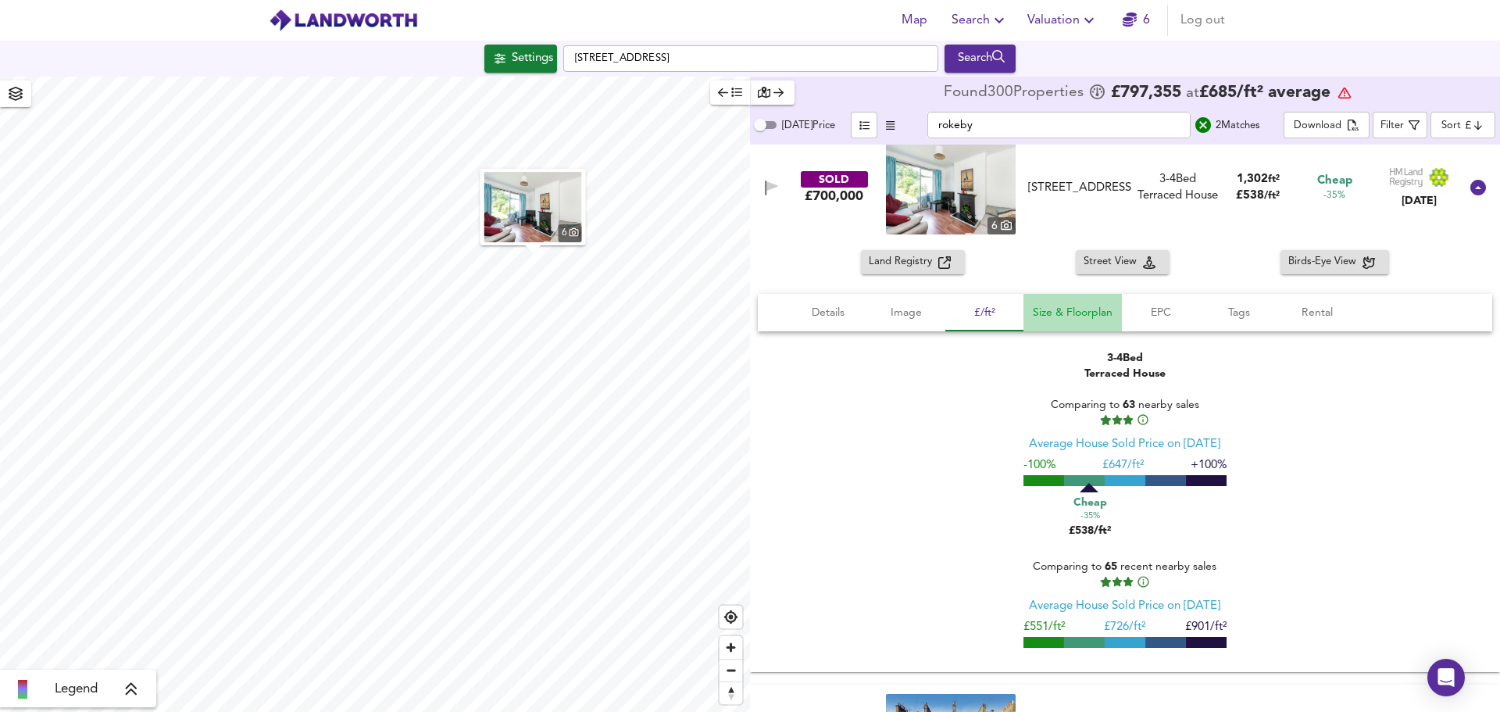
click at [1057, 314] on span "Size & Floorplan" at bounding box center [1073, 313] width 80 height 20
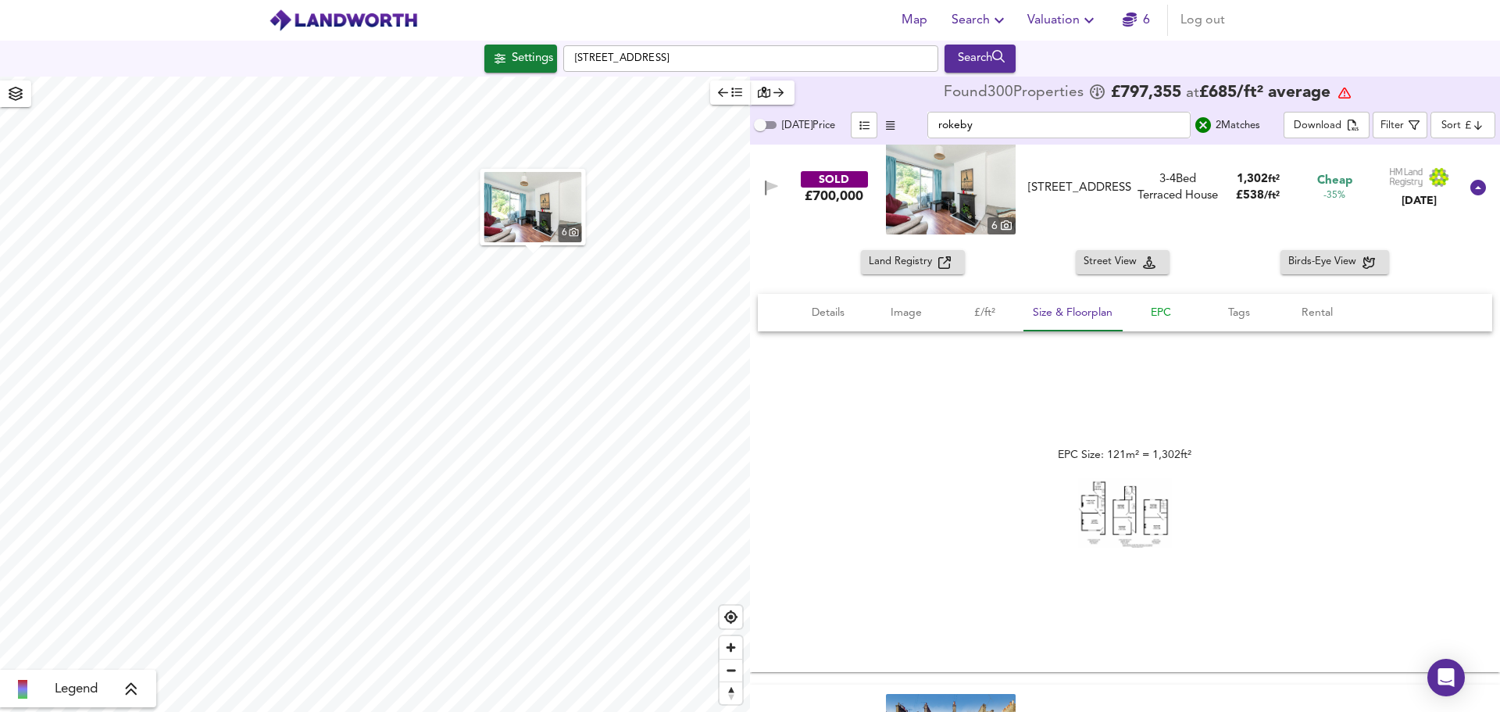
click at [1174, 309] on span "EPC" at bounding box center [1160, 313] width 59 height 20
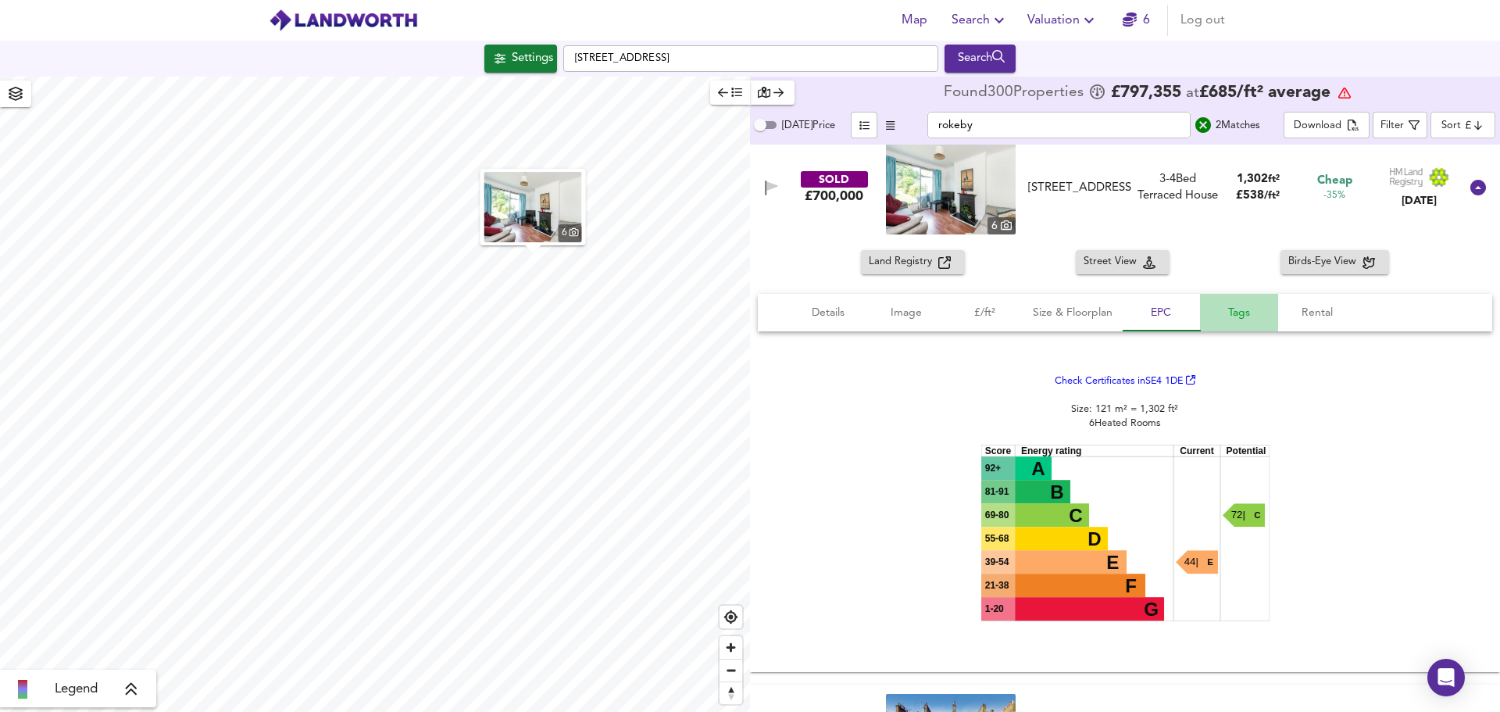
click at [1210, 310] on span "Tags" at bounding box center [1239, 313] width 59 height 20
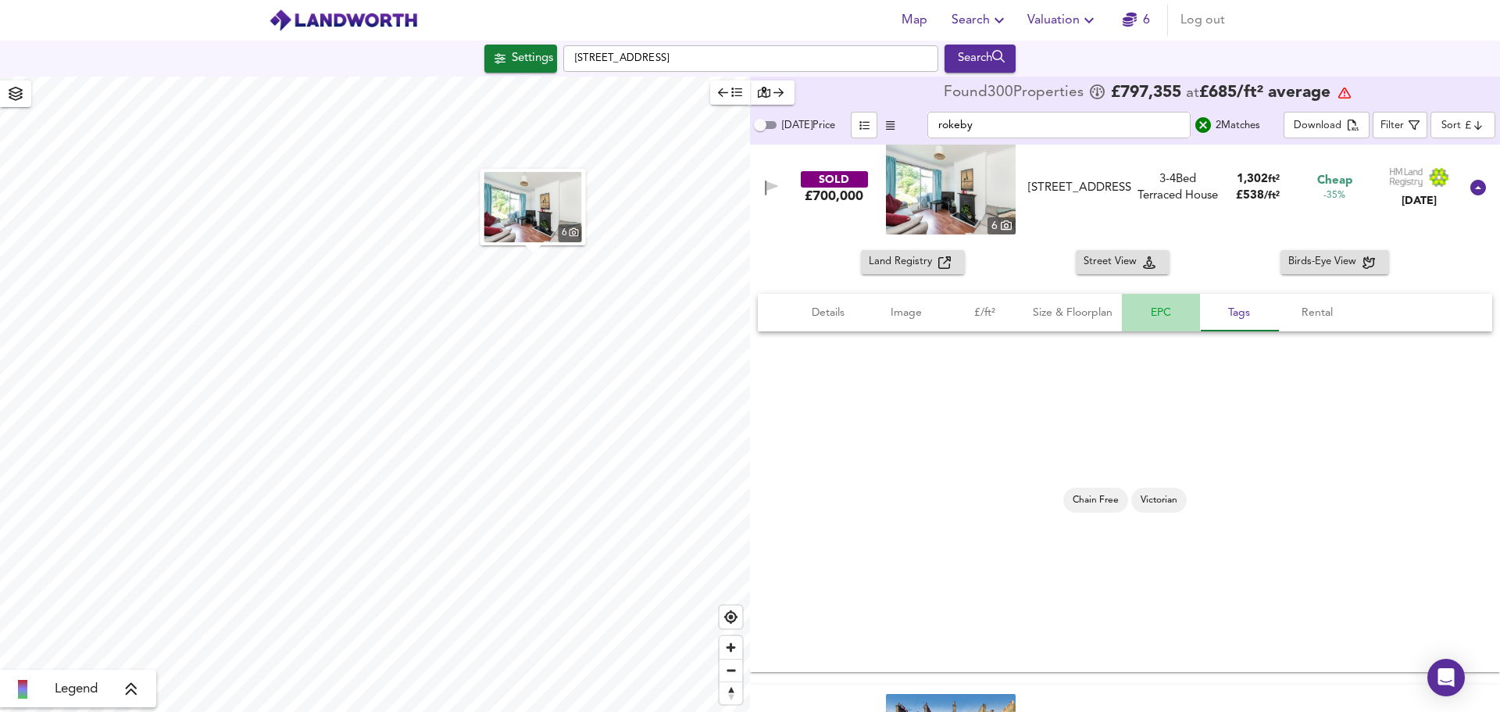
click at [1161, 313] on span "EPC" at bounding box center [1160, 313] width 59 height 20
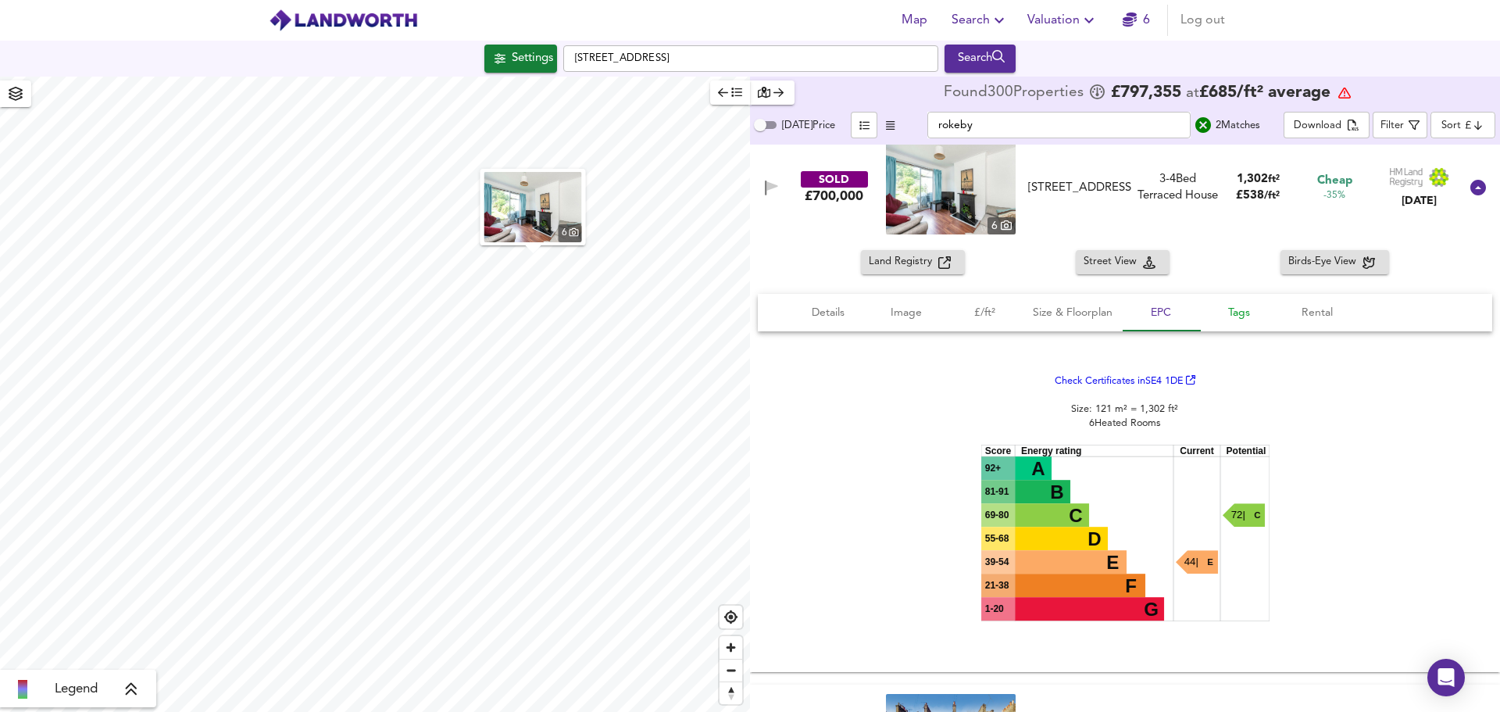
click at [1263, 313] on span "Tags" at bounding box center [1239, 313] width 59 height 20
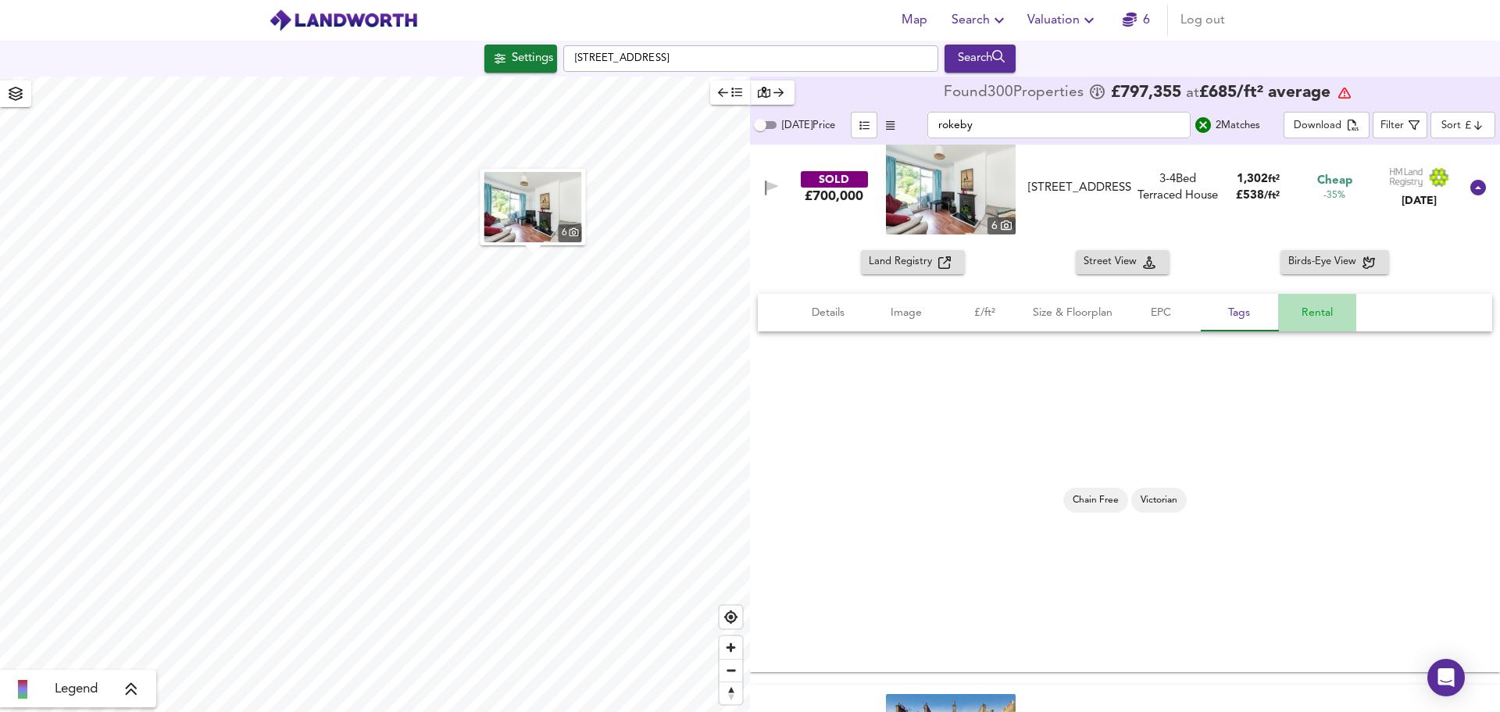
click at [1307, 315] on span "Rental" at bounding box center [1317, 313] width 59 height 20
click at [825, 311] on span "Details" at bounding box center [828, 313] width 59 height 20
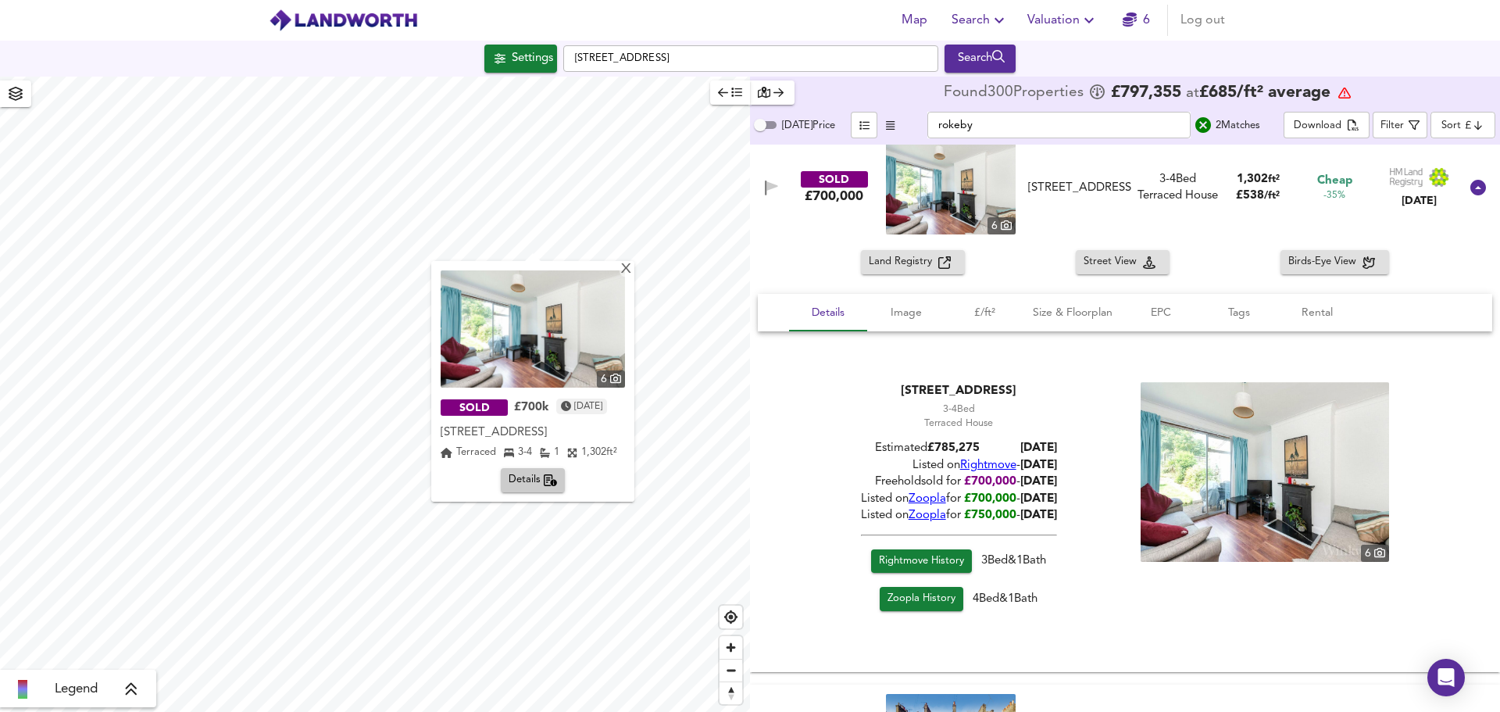
click at [804, 253] on div "Land Registry Street View Birds-Eye View" at bounding box center [1125, 262] width 750 height 24
click at [633, 269] on div "X" at bounding box center [626, 270] width 13 height 15
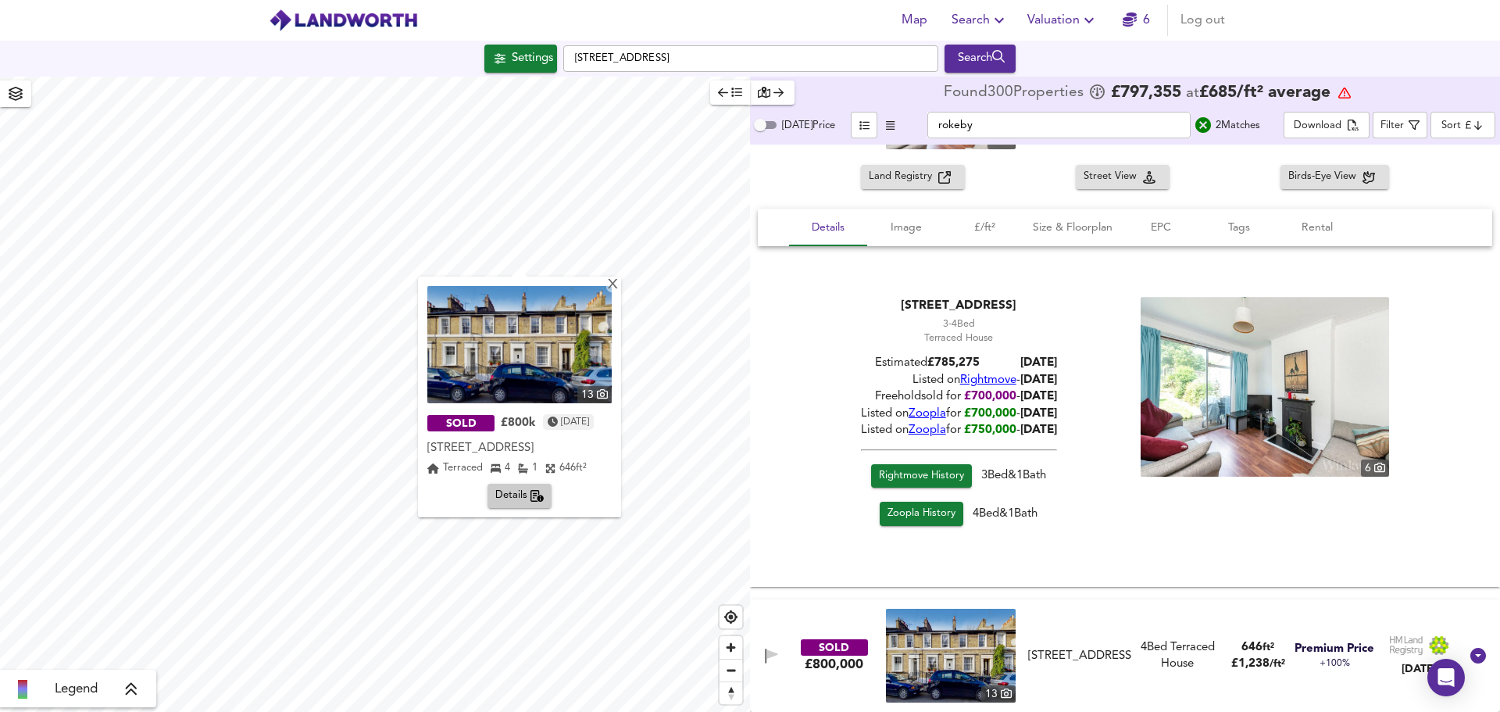
scroll to position [0, 0]
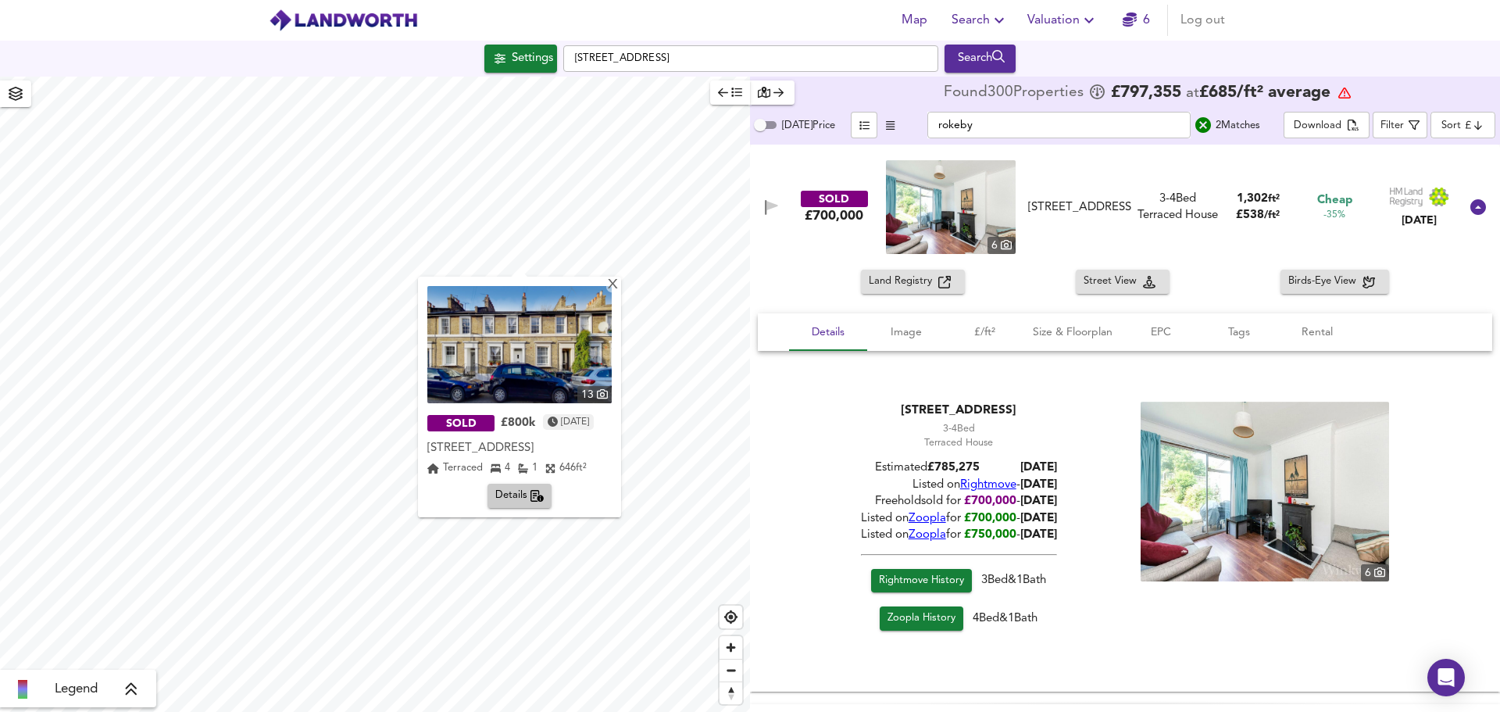
click at [1021, 495] on span "[DATE]" at bounding box center [1038, 501] width 37 height 12
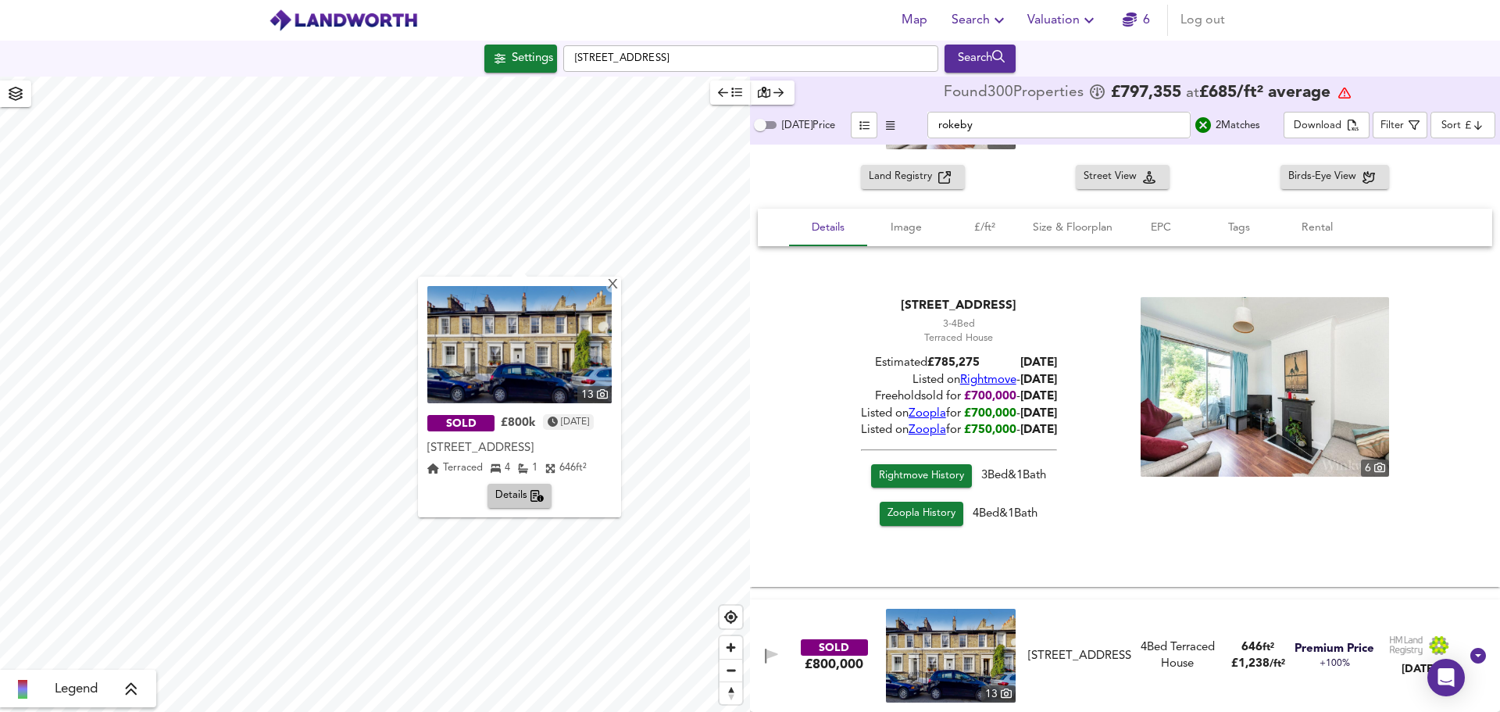
scroll to position [104, 0]
click at [1094, 611] on div "SOLD £800,000 13 [STREET_ADDRESS][GEOGRAPHIC_DATA][STREET_ADDRESS] 4 Bed Terrac…" at bounding box center [1106, 656] width 706 height 94
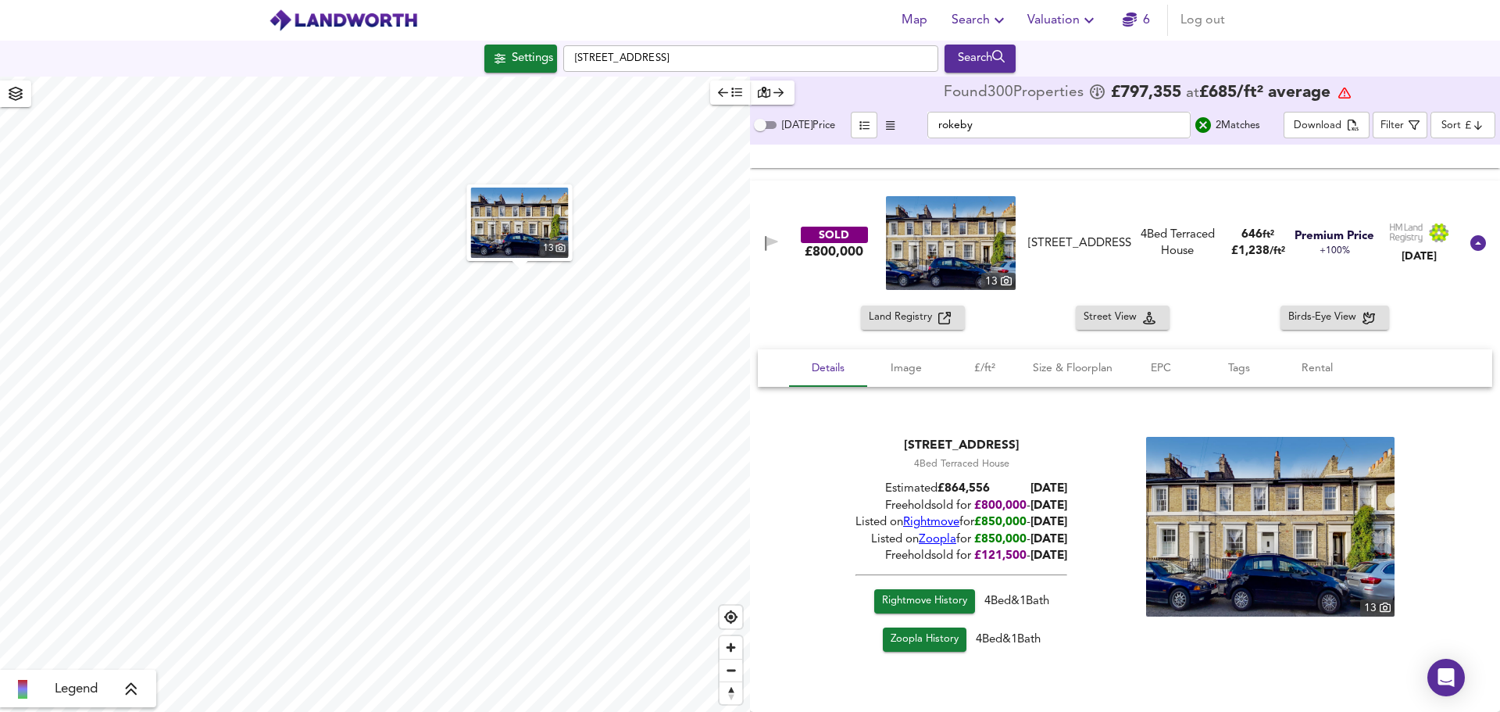
scroll to position [523, 0]
click at [917, 523] on span "Rightmove" at bounding box center [931, 523] width 56 height 12
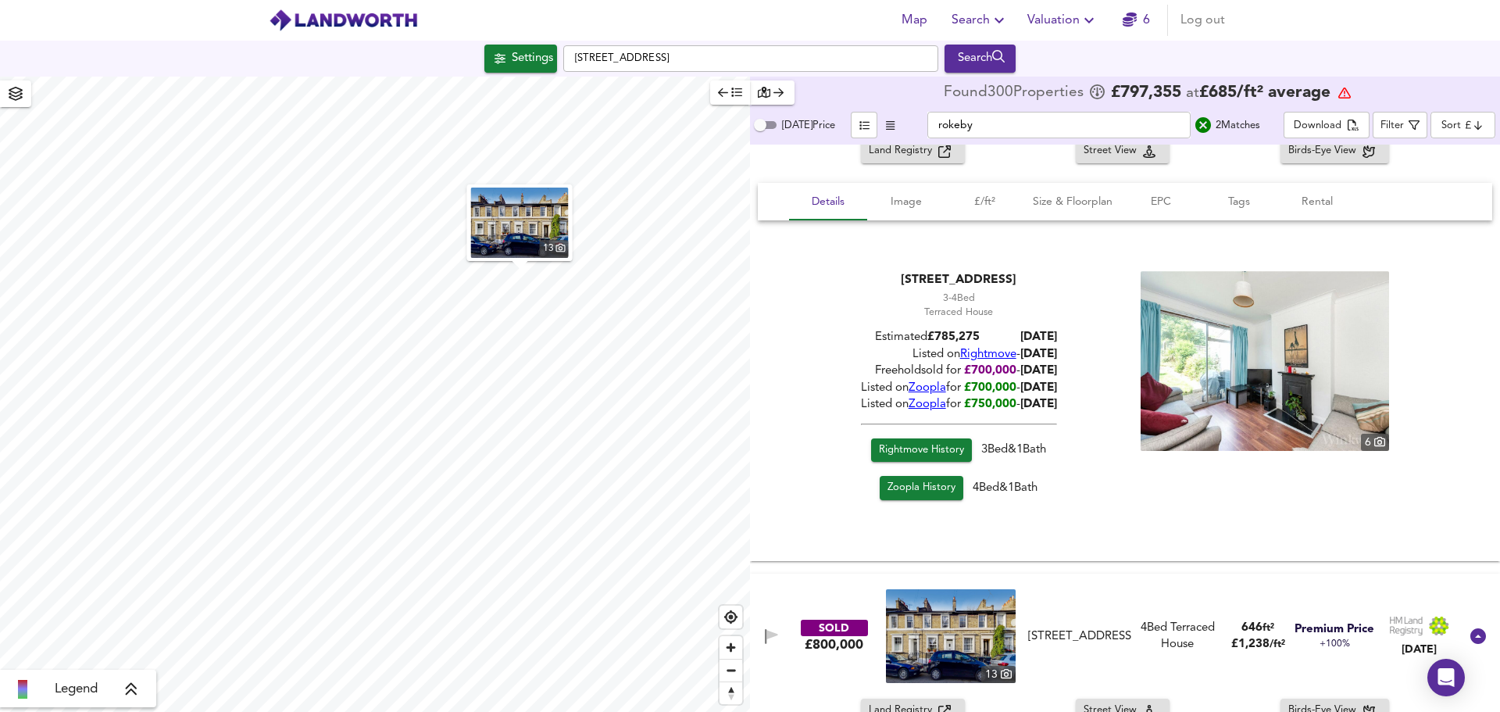
scroll to position [131, 0]
click at [1411, 130] on icon "button" at bounding box center [1414, 125] width 11 height 11
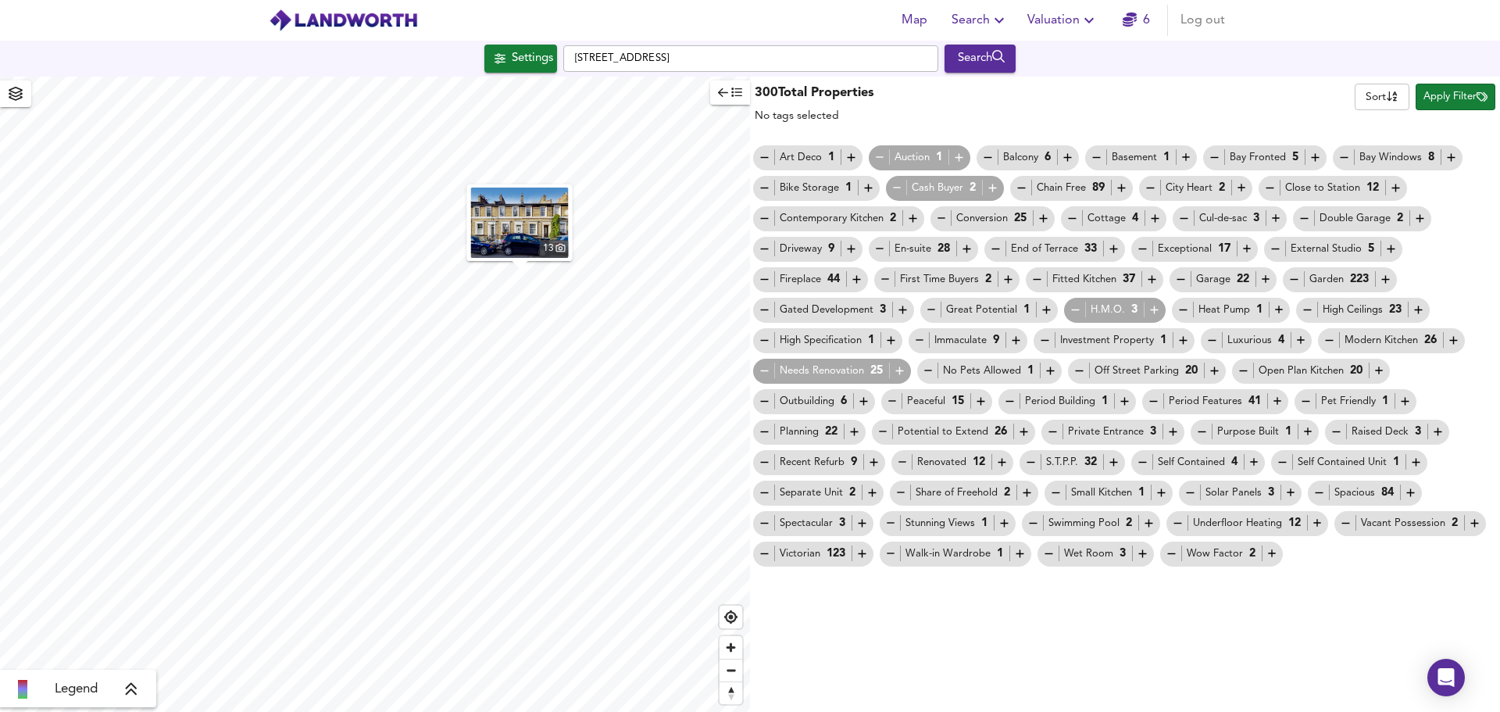
click at [720, 92] on icon "button" at bounding box center [723, 92] width 10 height 9
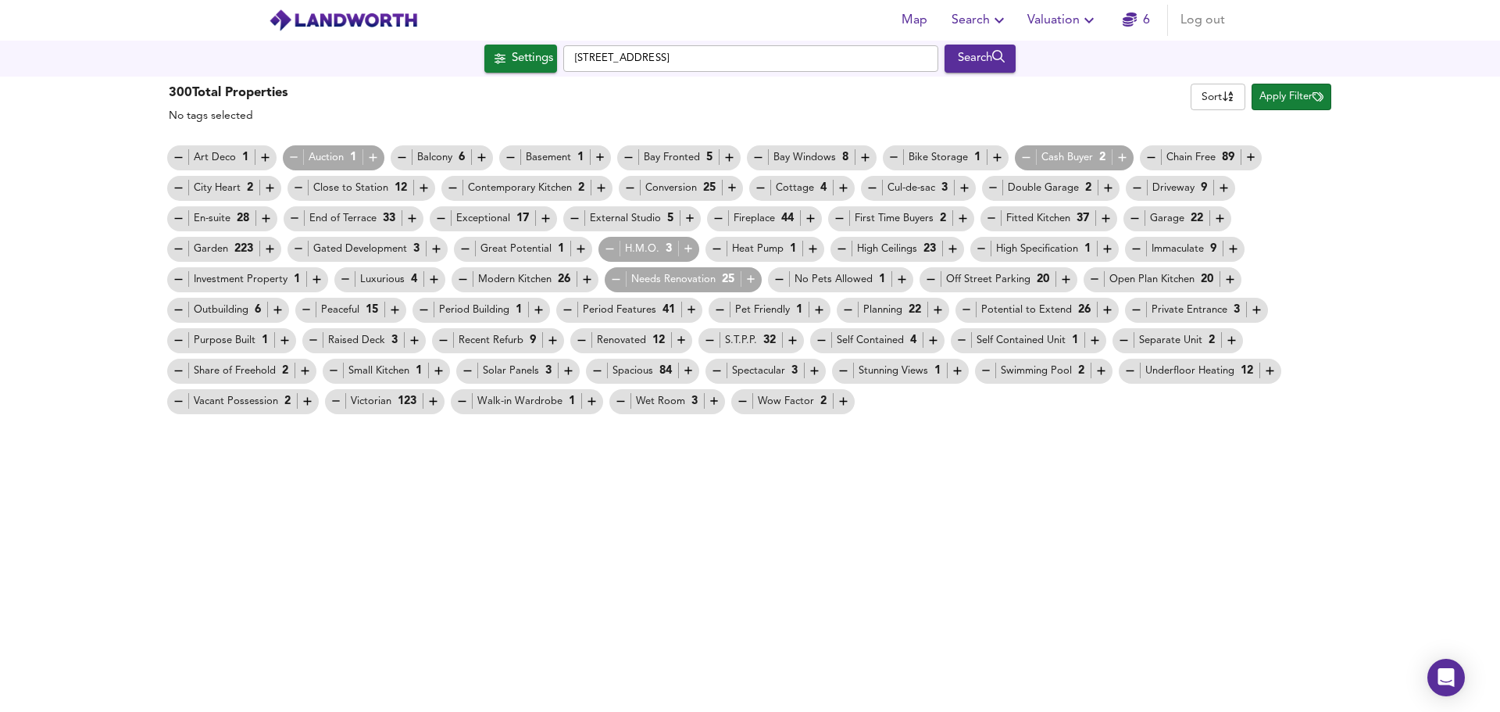
checkbox input "true"
checkbox input "false"
type input "700000"
type input "1000000"
type input "12"
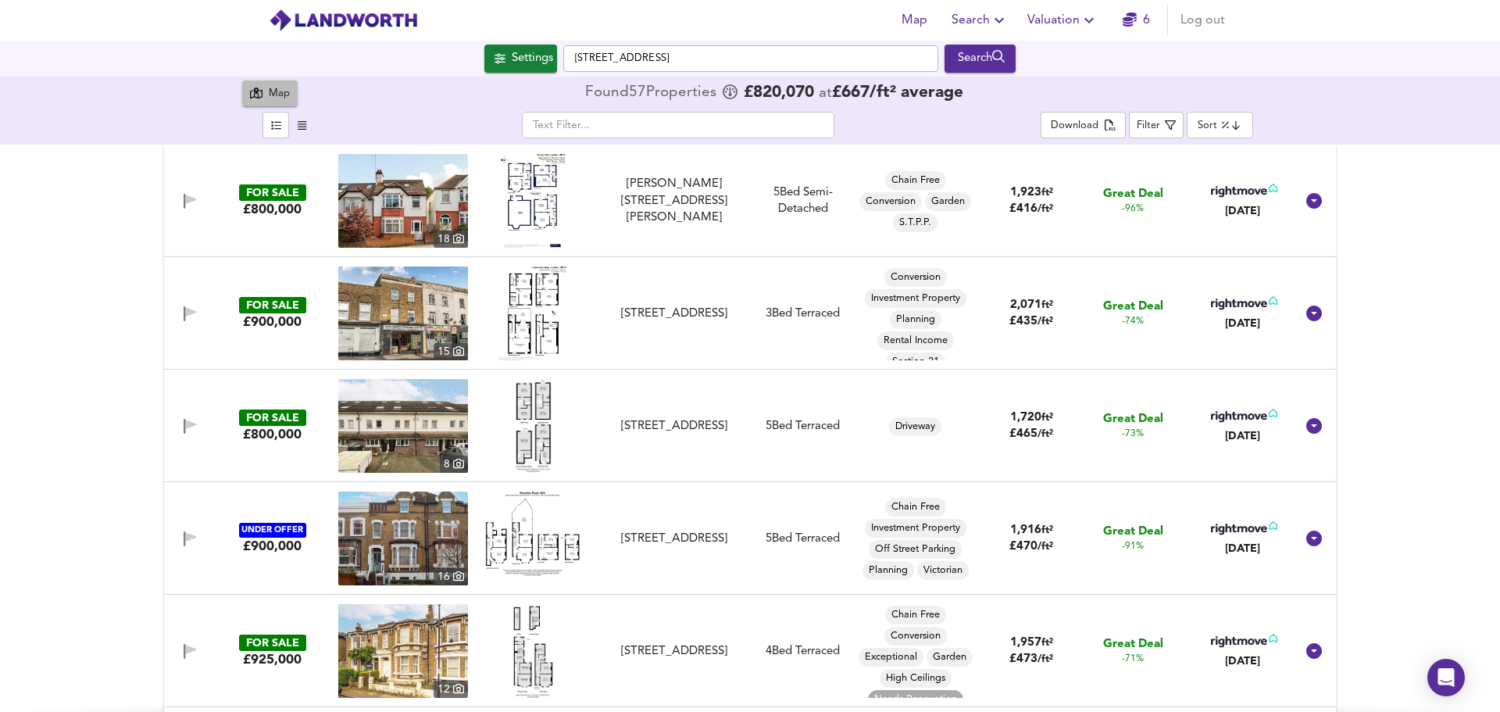
click at [276, 91] on div "Map" at bounding box center [279, 94] width 21 height 18
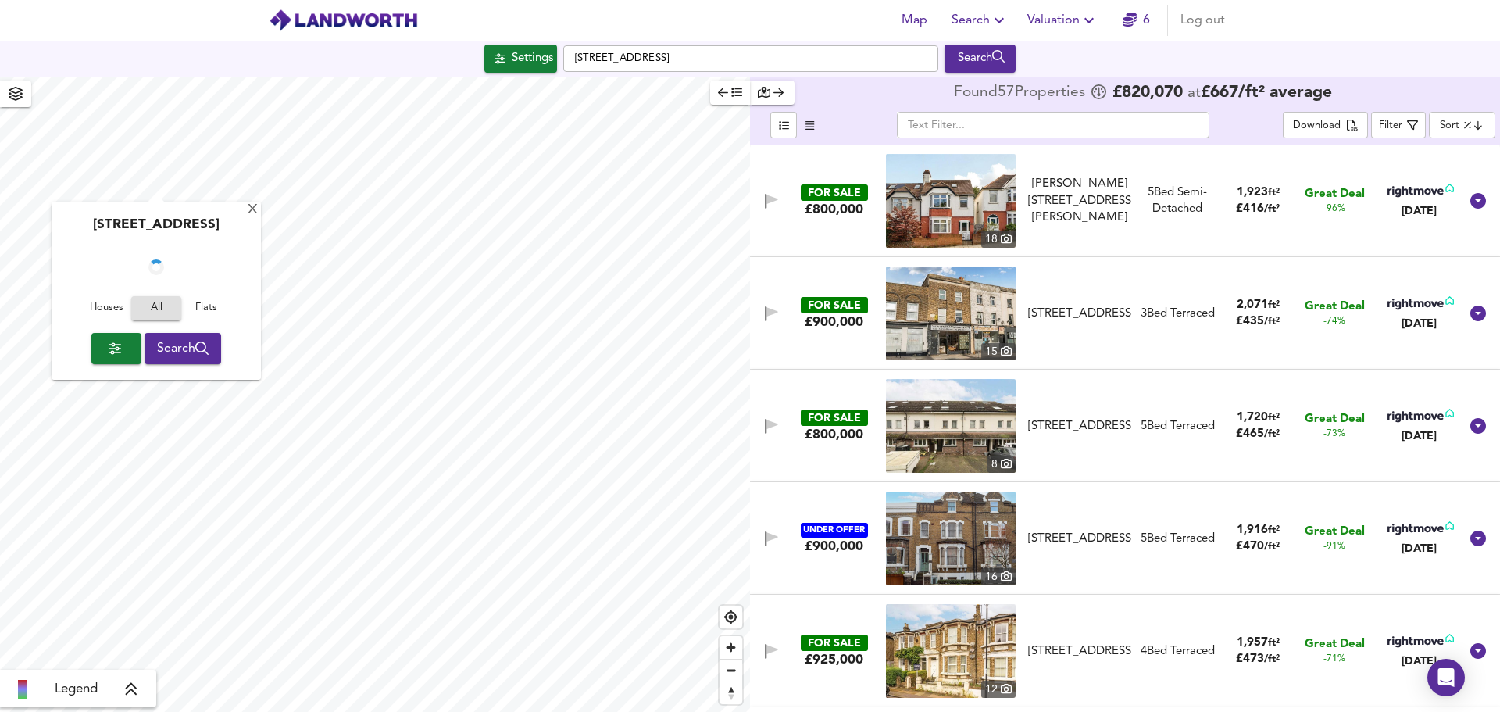
checkbox input "false"
checkbox input "true"
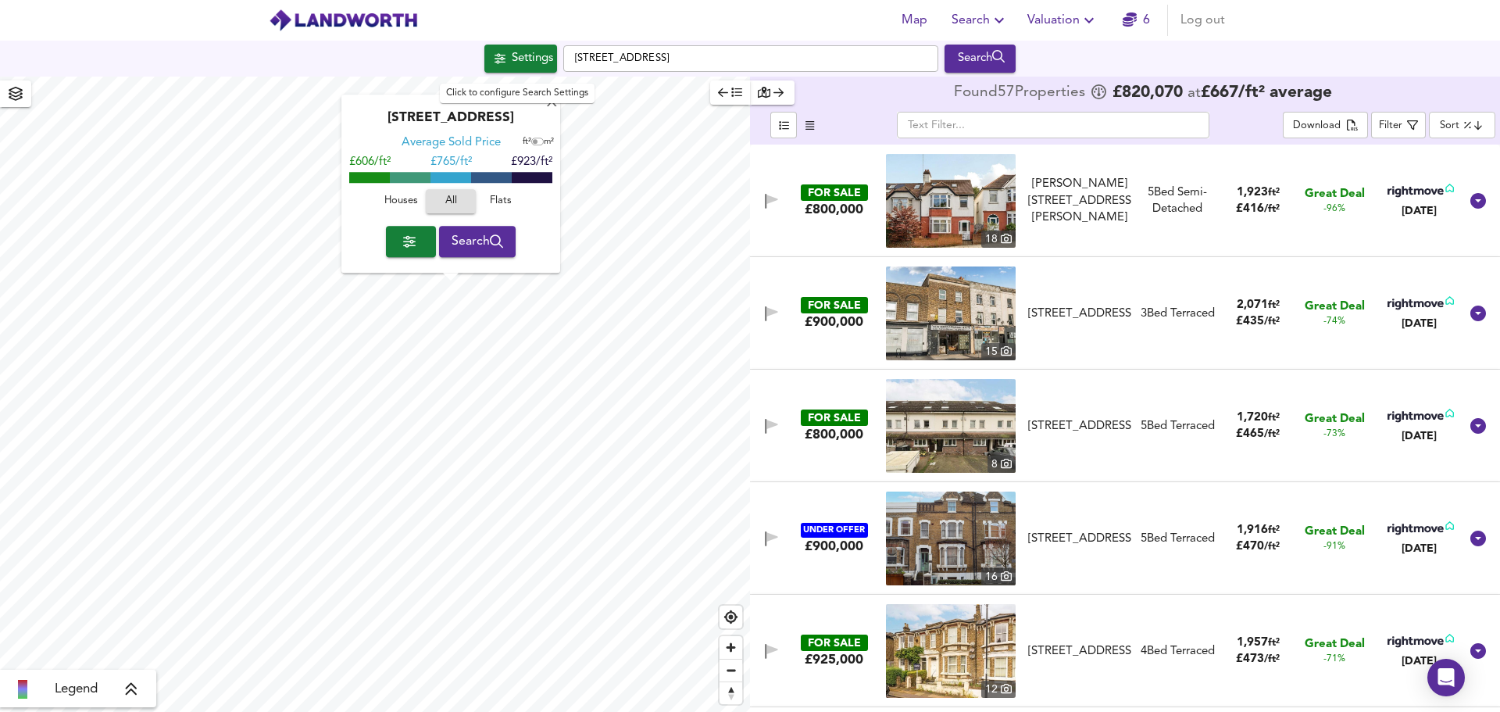
click at [527, 58] on div "Settings" at bounding box center [532, 58] width 41 height 20
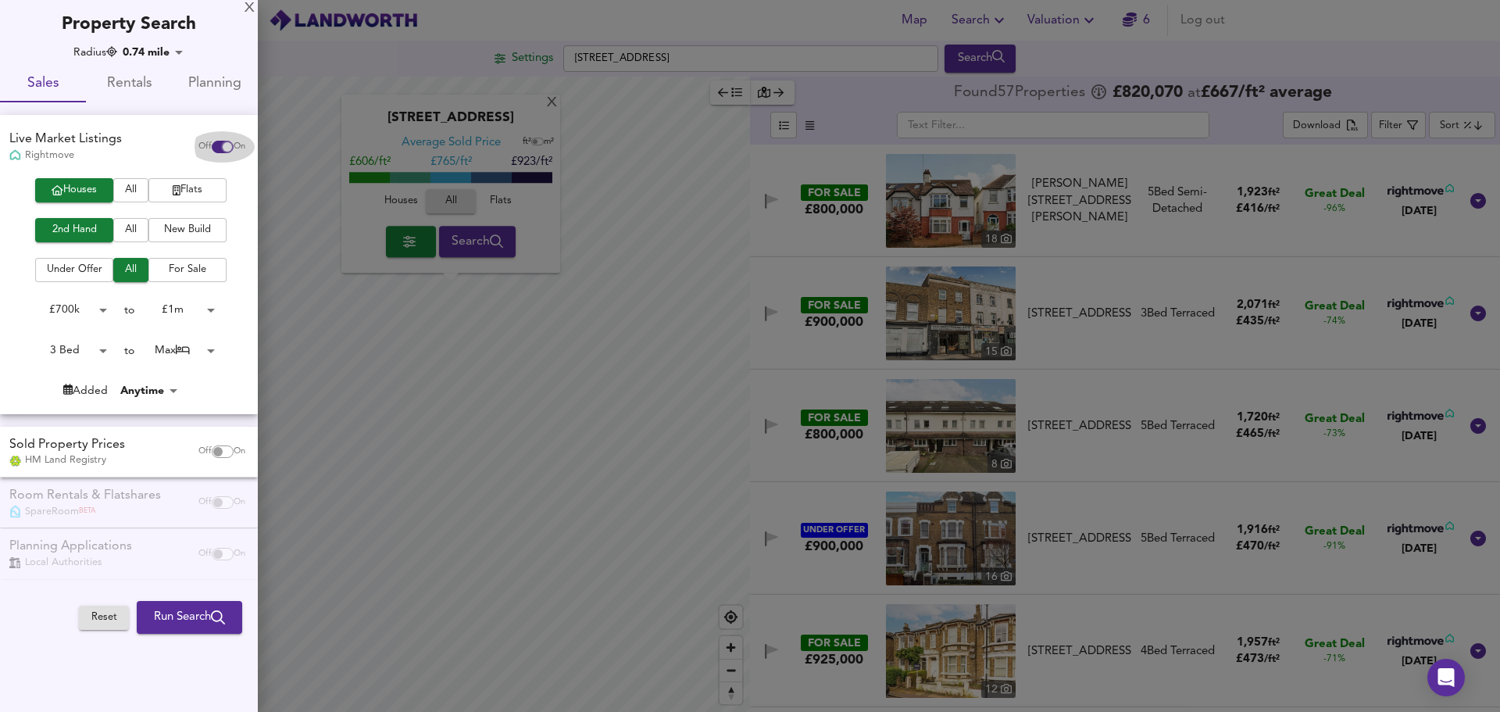
click at [222, 150] on input "checkbox" at bounding box center [228, 147] width 38 height 13
checkbox input "false"
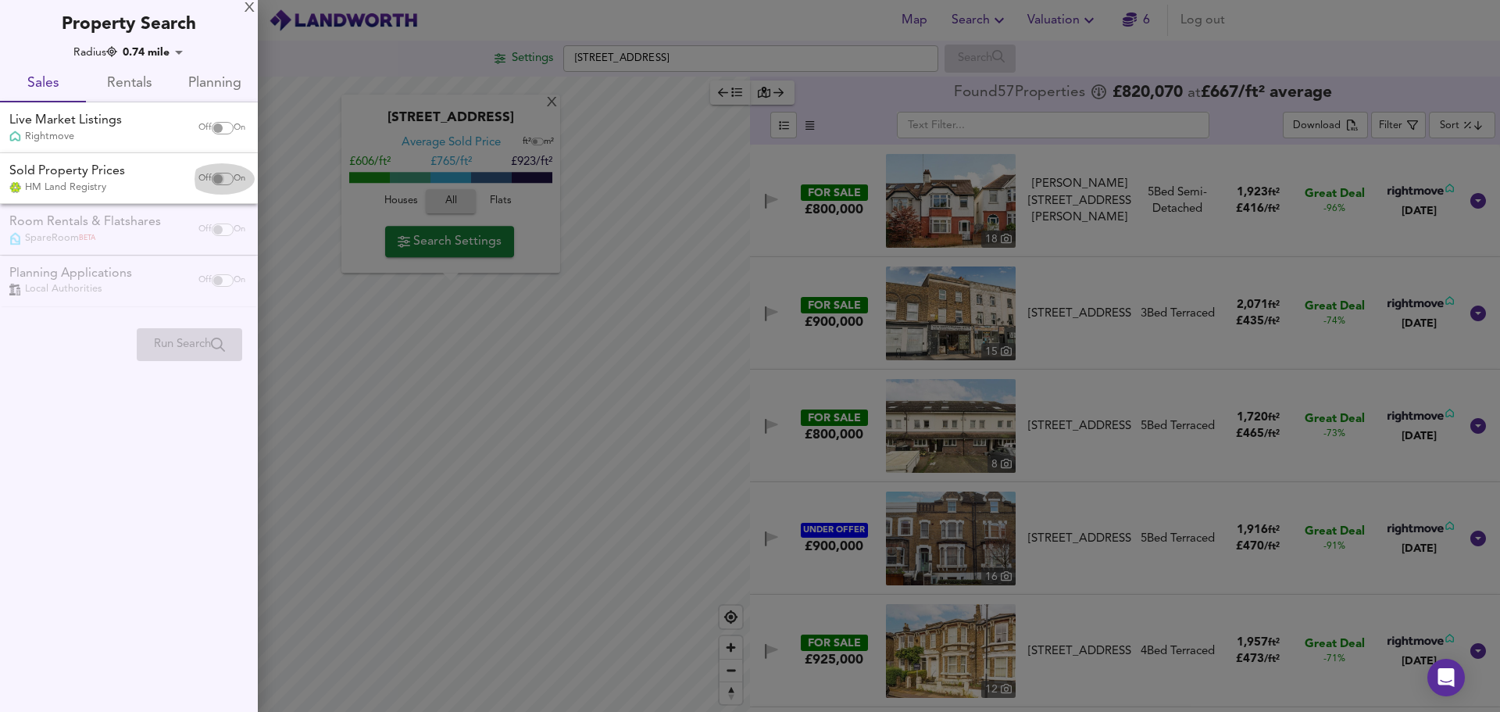
click at [213, 184] on input "checkbox" at bounding box center [218, 179] width 38 height 13
checkbox input "true"
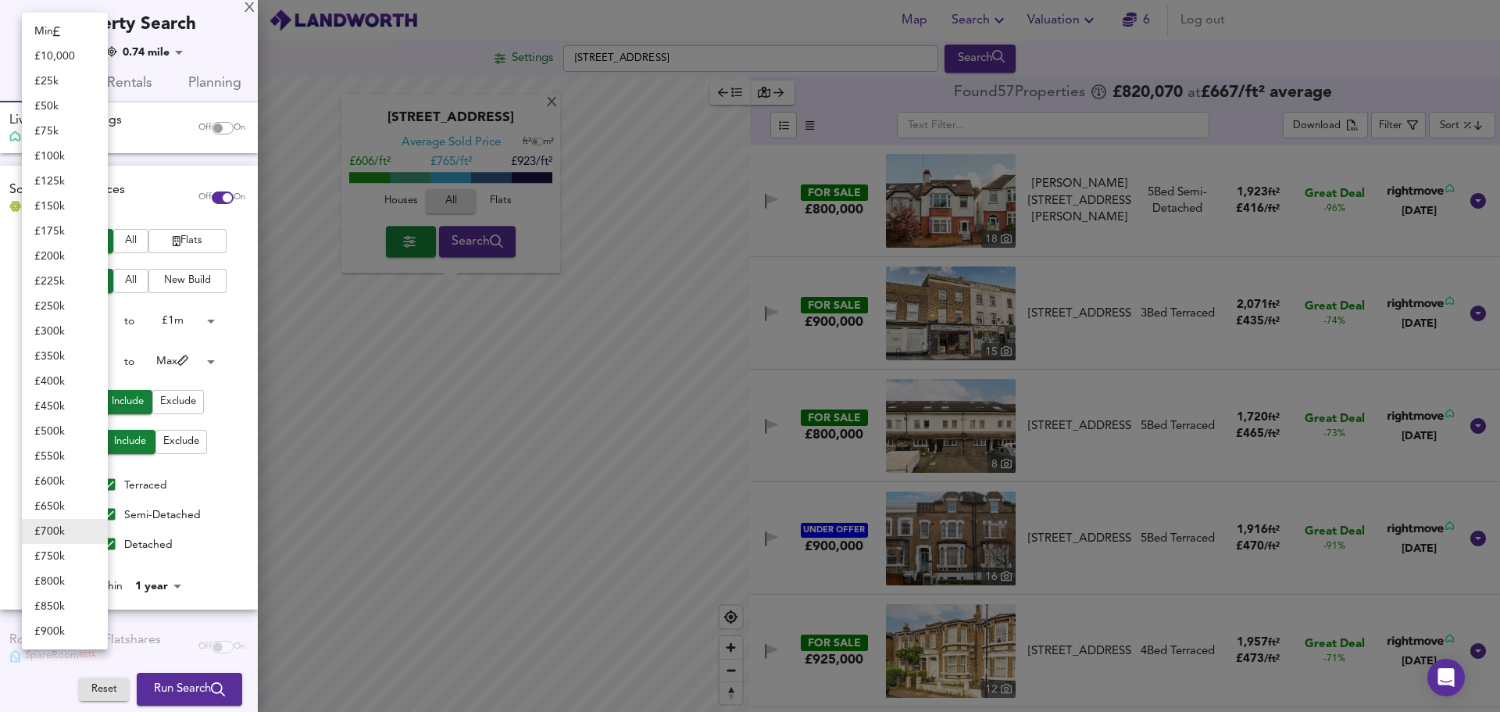
click at [64, 317] on body "Map Search Valuation 6 Log out Settings Coulgate Street, SE4 2RW Search X Tress…" at bounding box center [750, 356] width 1500 height 712
click at [46, 377] on li "£ 400k" at bounding box center [65, 381] width 86 height 25
type input "400000"
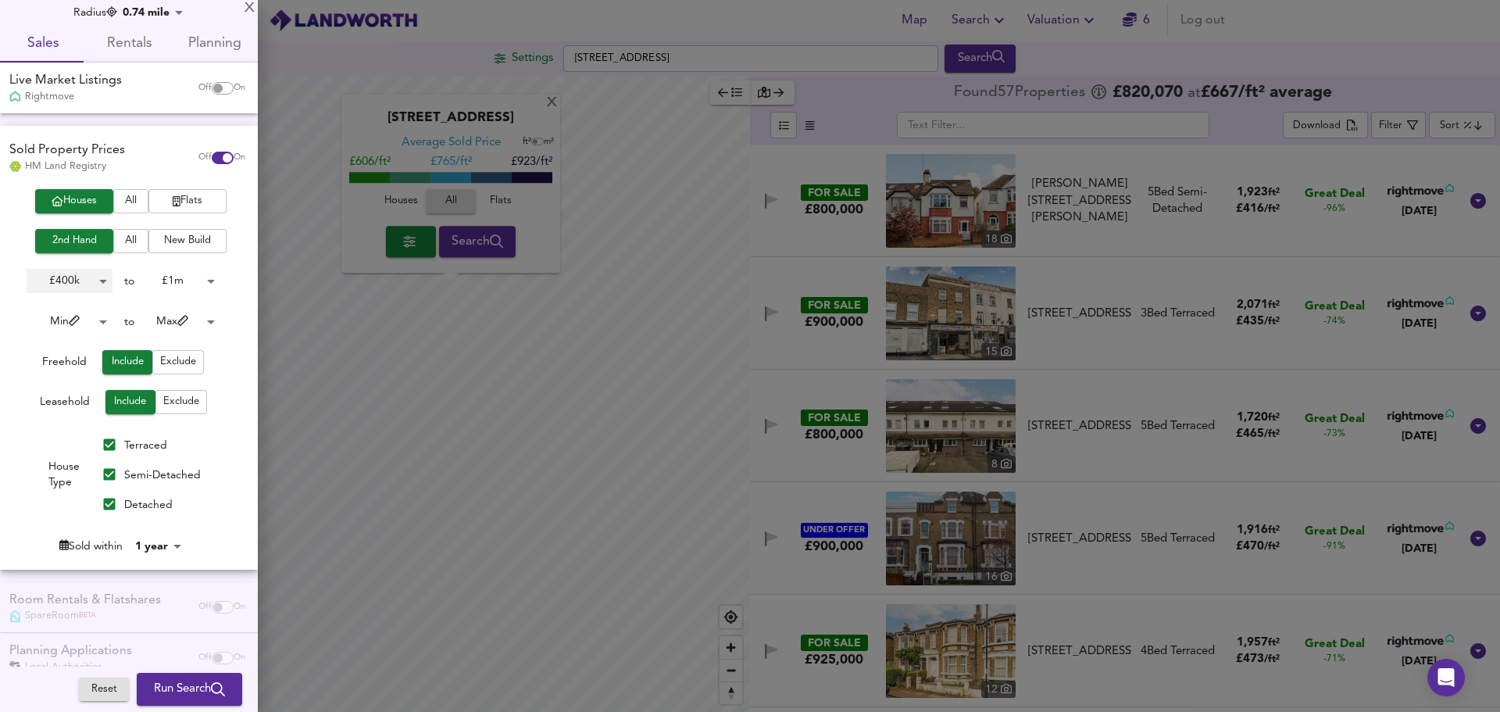
scroll to position [43, 0]
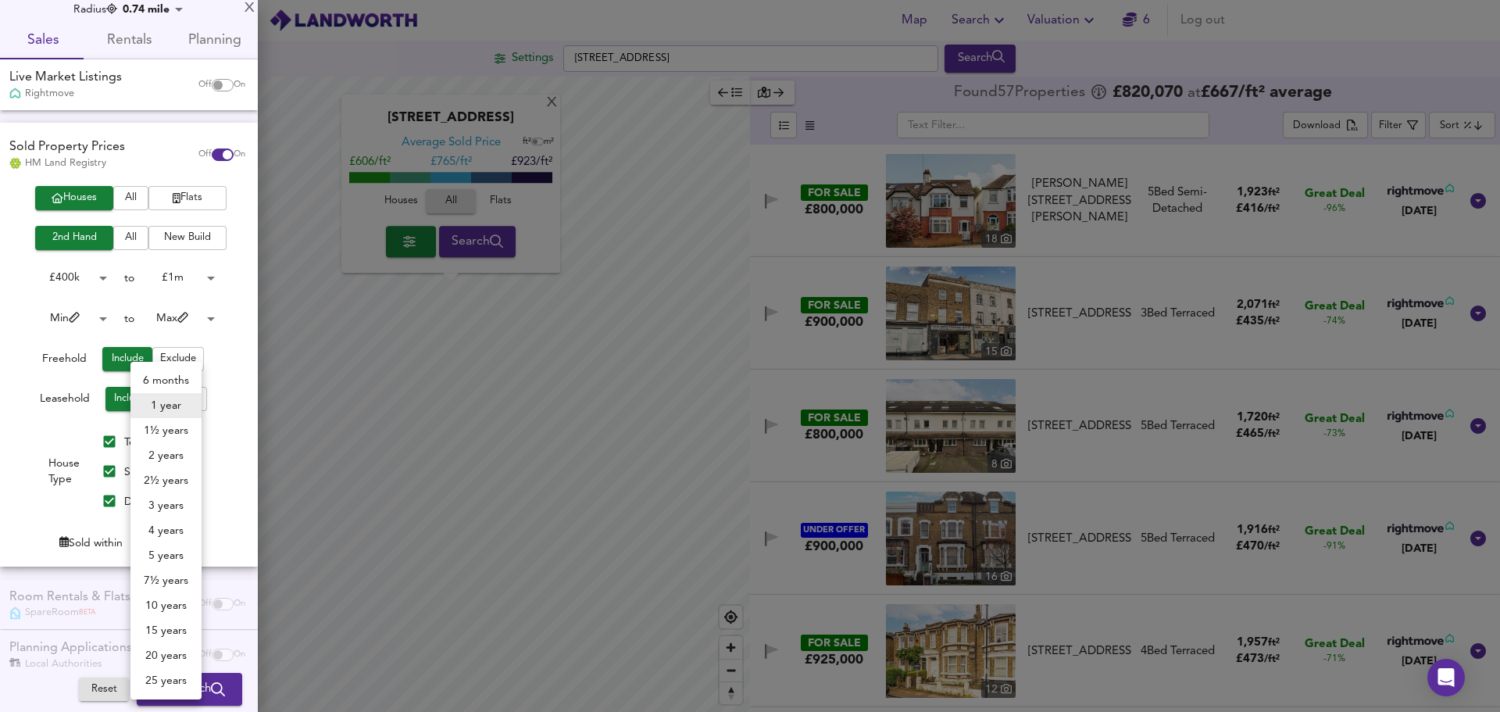
click at [162, 548] on body "Map Search Valuation 6 Log out Settings Coulgate Street, SE4 2RW Search X Tress…" at bounding box center [750, 356] width 1500 height 712
click at [165, 637] on li "15 years" at bounding box center [165, 630] width 71 height 25
type input "180"
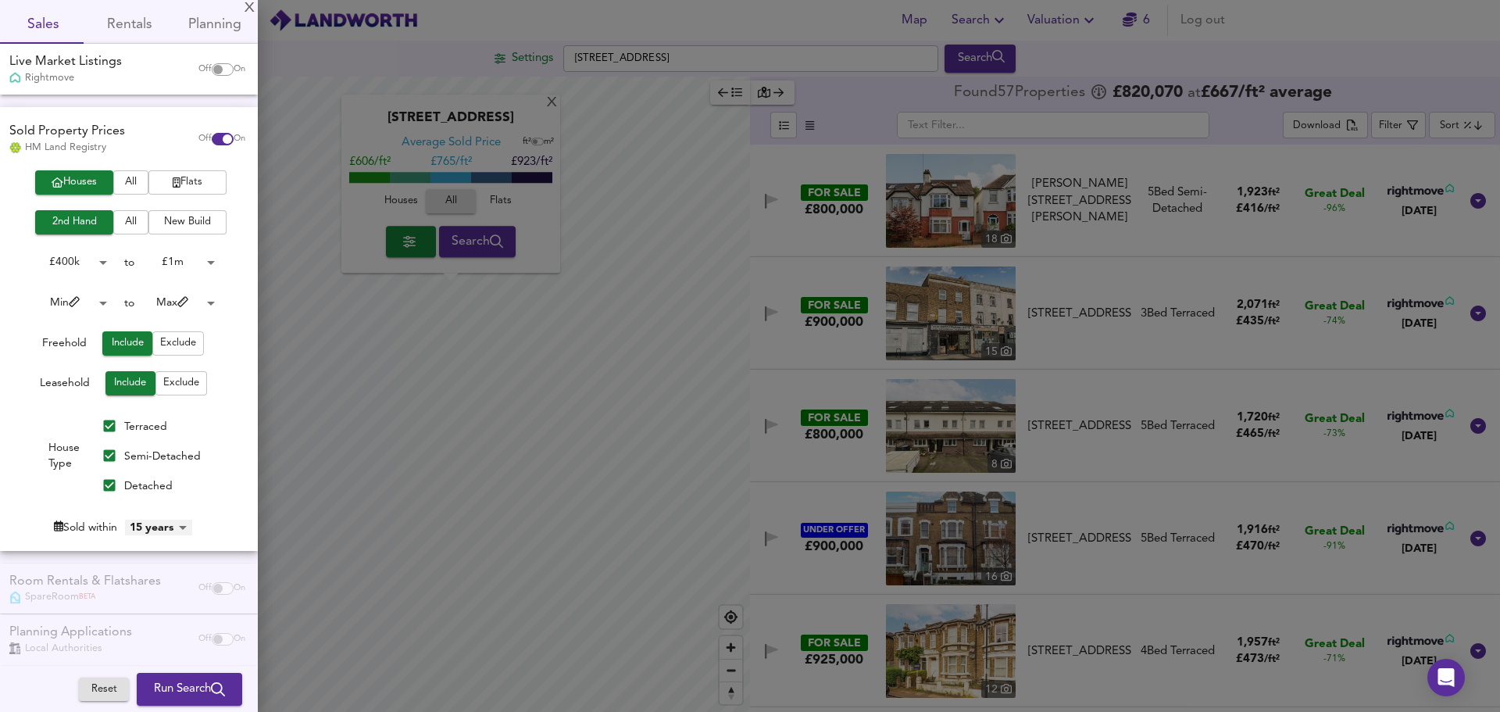
scroll to position [73, 0]
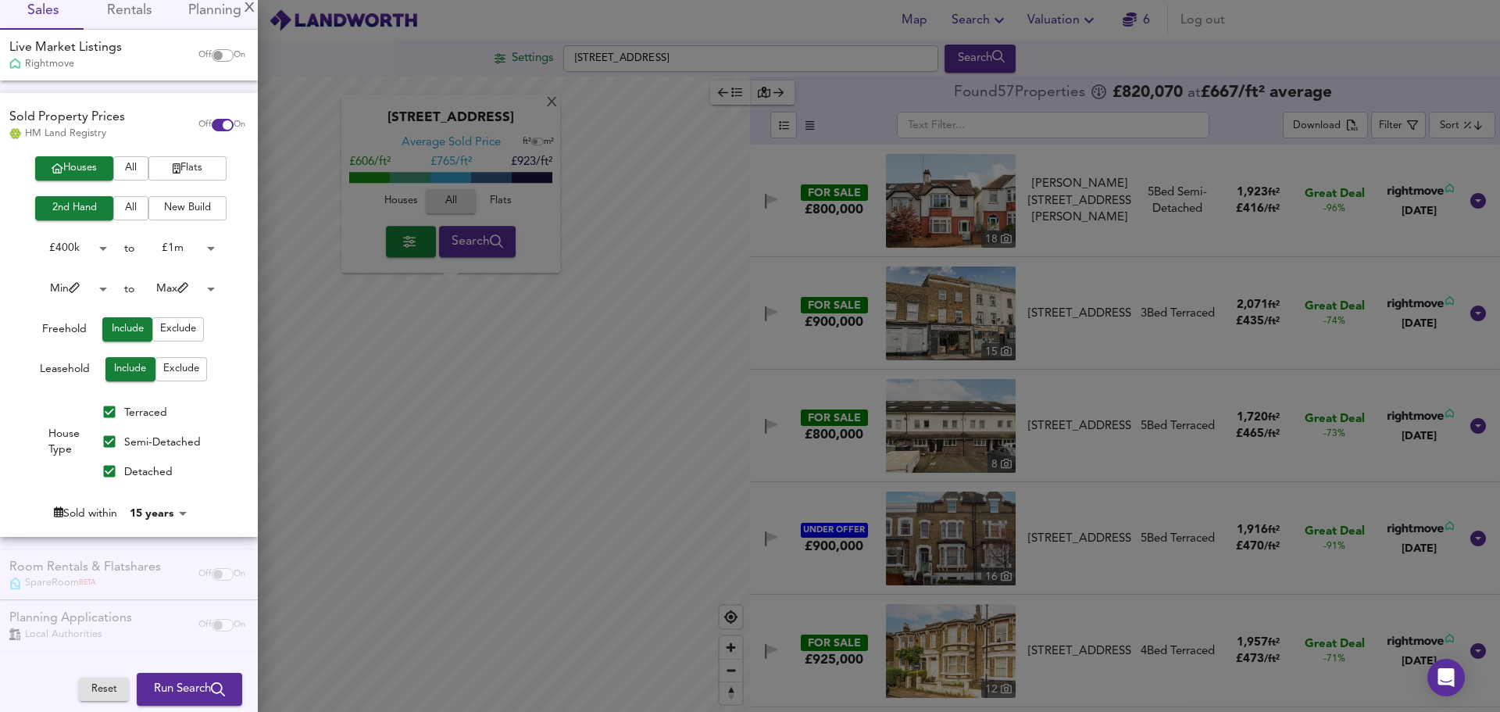
click at [176, 241] on body "Map Search Valuation 6 Log out Settings Coulgate Street, SE4 2RW Search X Tress…" at bounding box center [750, 356] width 1500 height 712
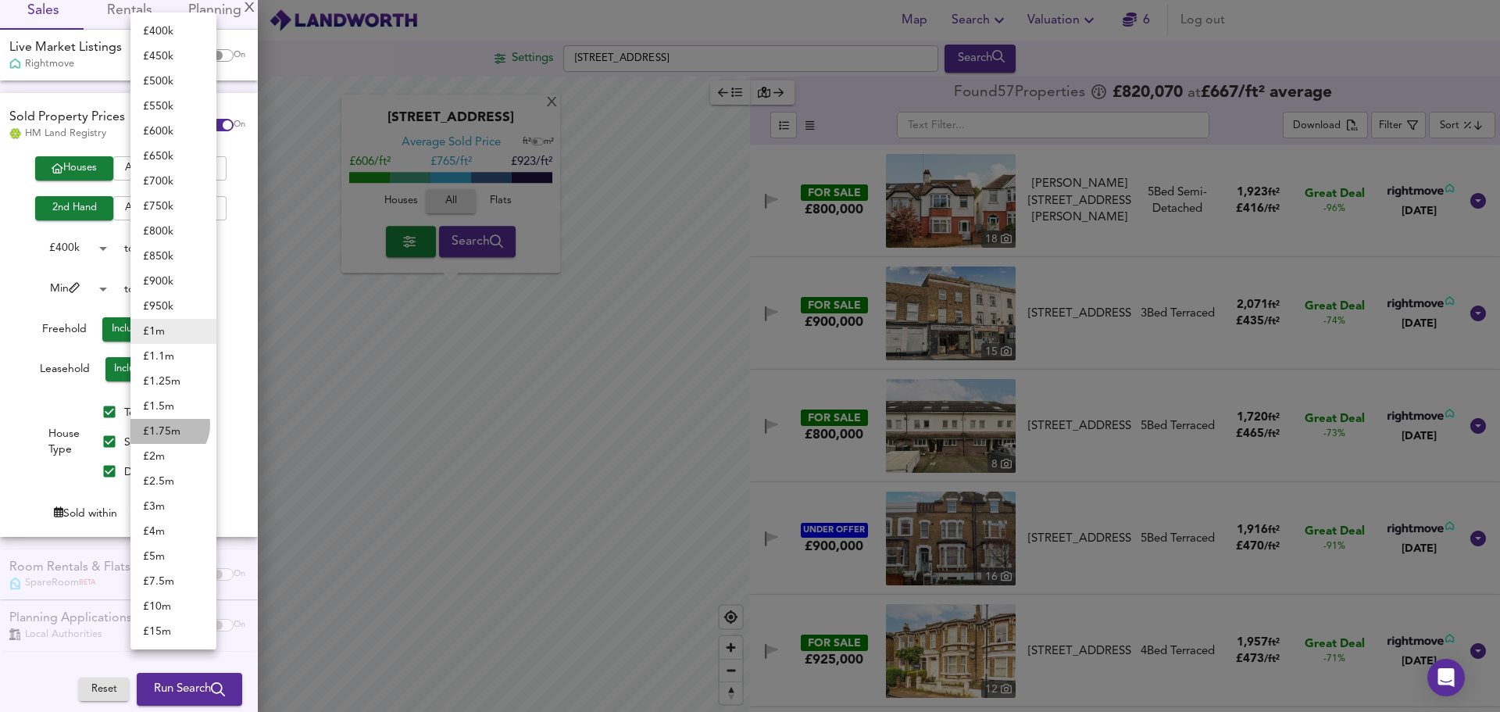
click at [163, 424] on li "£ 1.75m" at bounding box center [173, 431] width 86 height 25
type input "1750000"
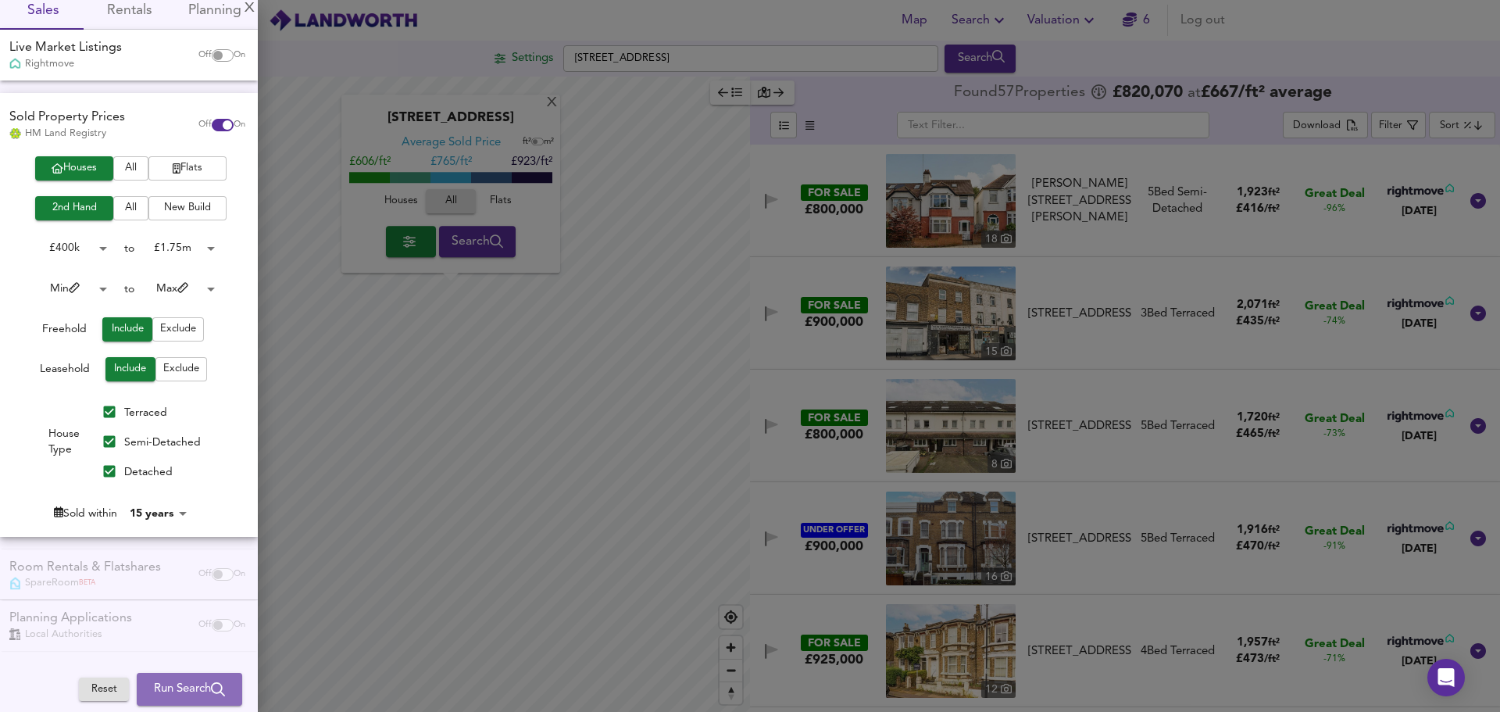
click at [177, 690] on span "Run Search" at bounding box center [189, 689] width 71 height 20
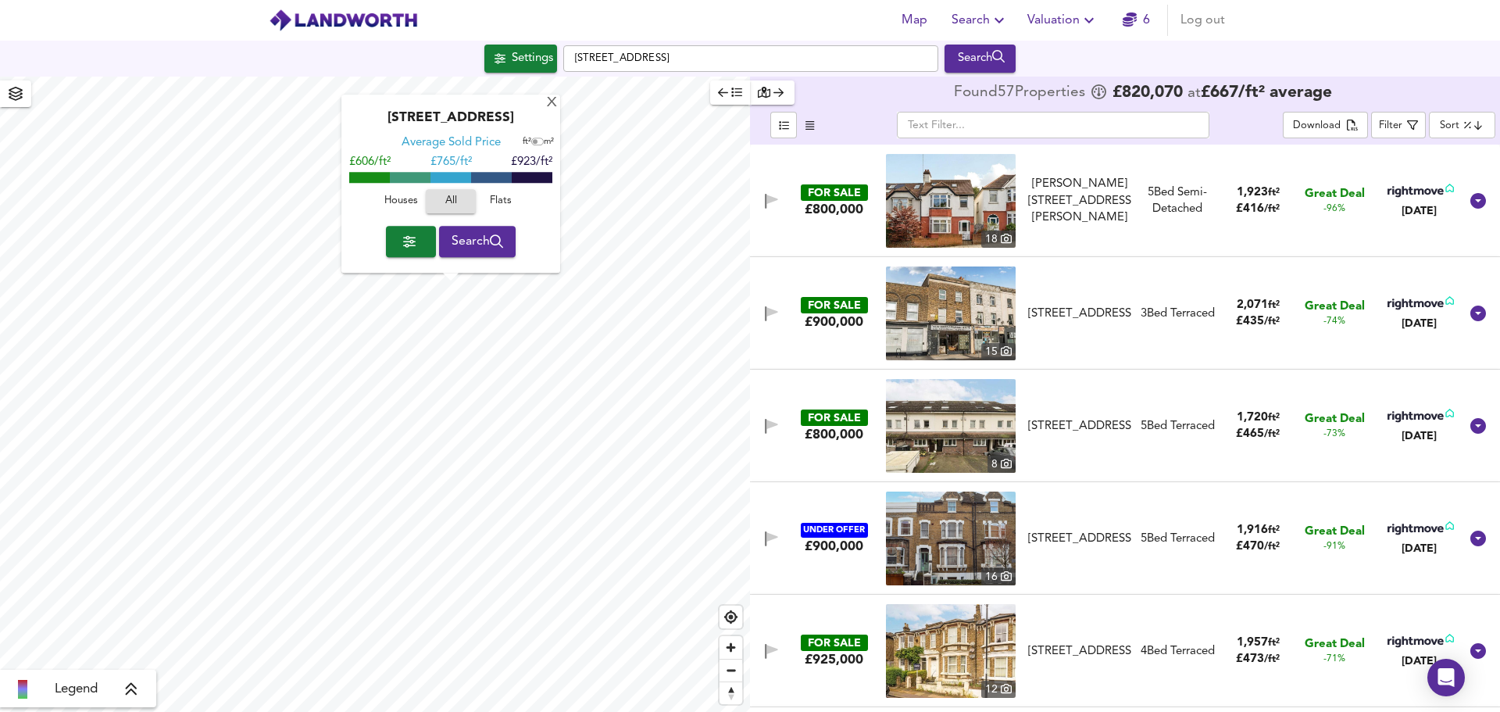
type input "cheapest"
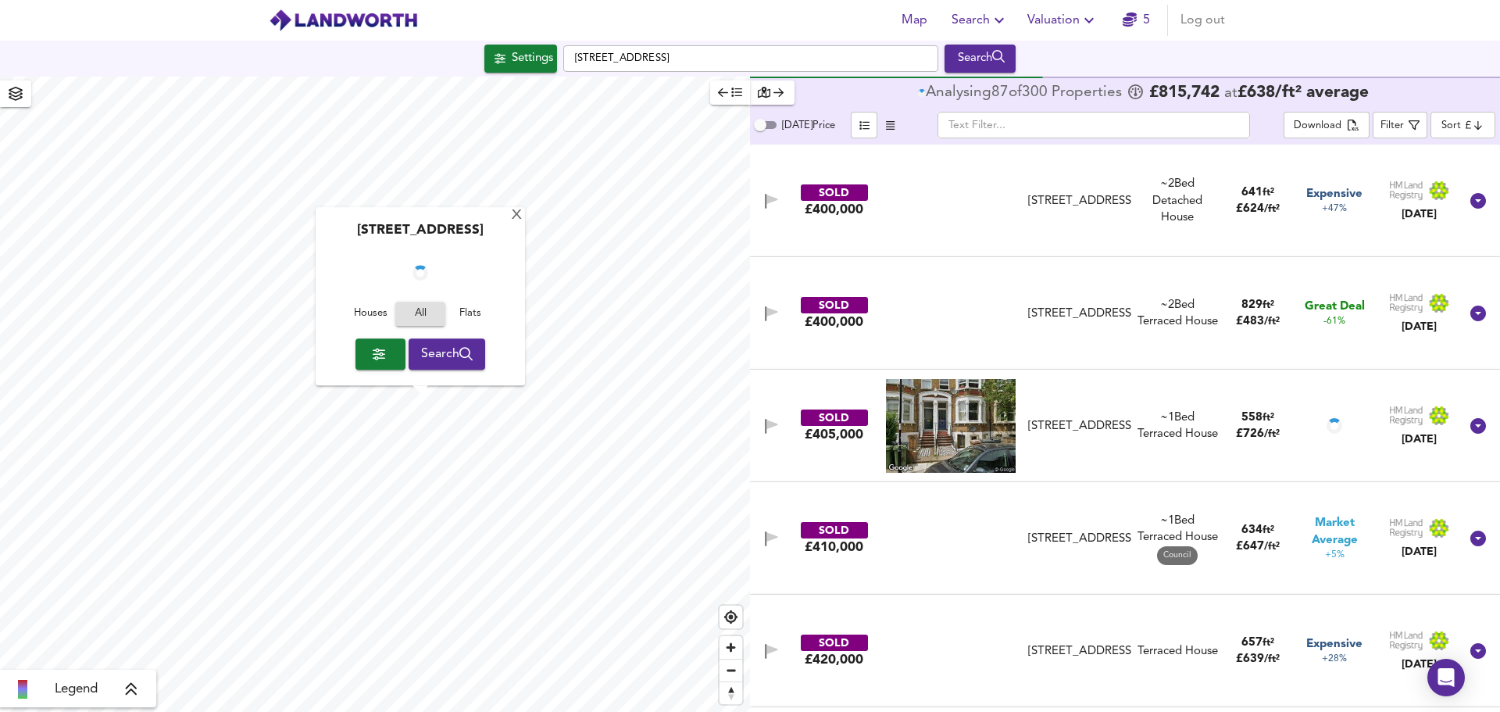
click at [1038, 123] on input "text" at bounding box center [1094, 125] width 313 height 27
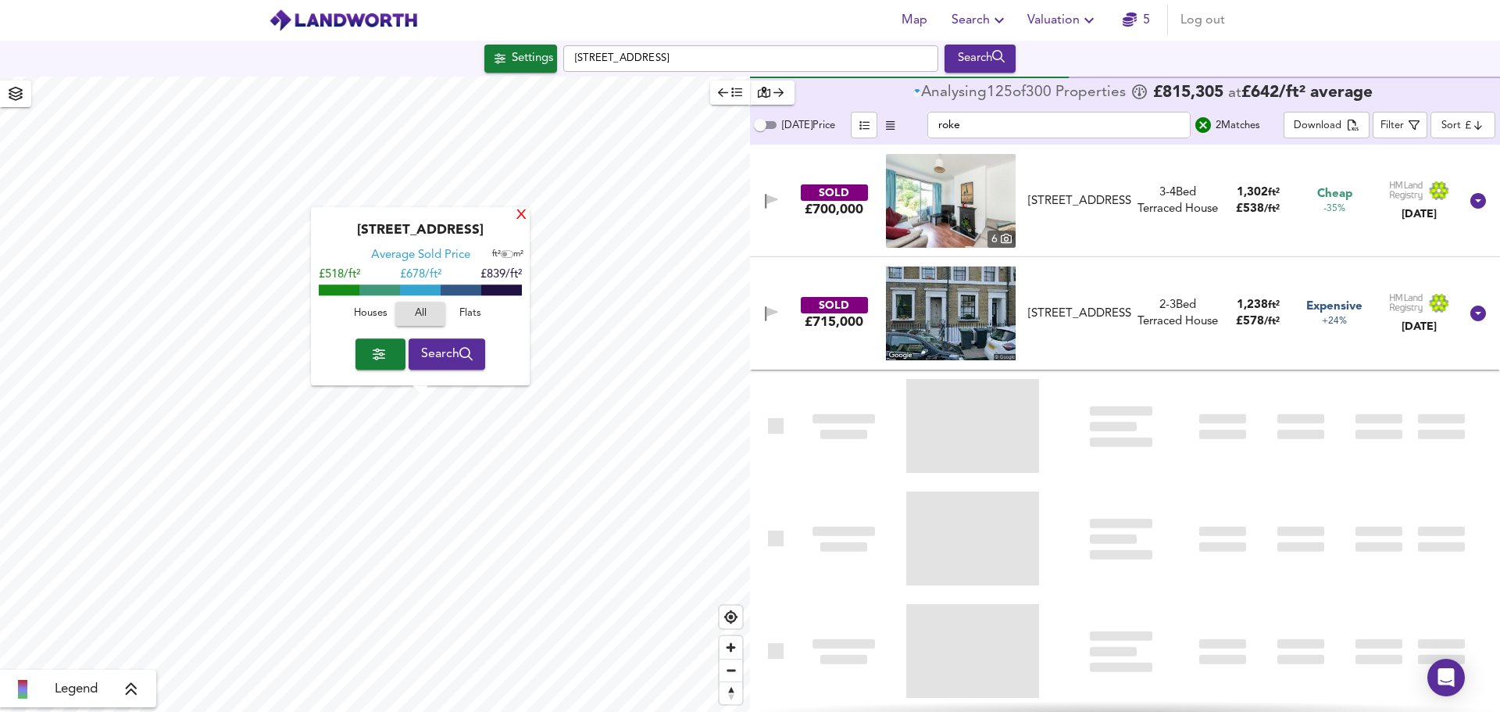
click at [523, 219] on div "X" at bounding box center [521, 216] width 13 height 15
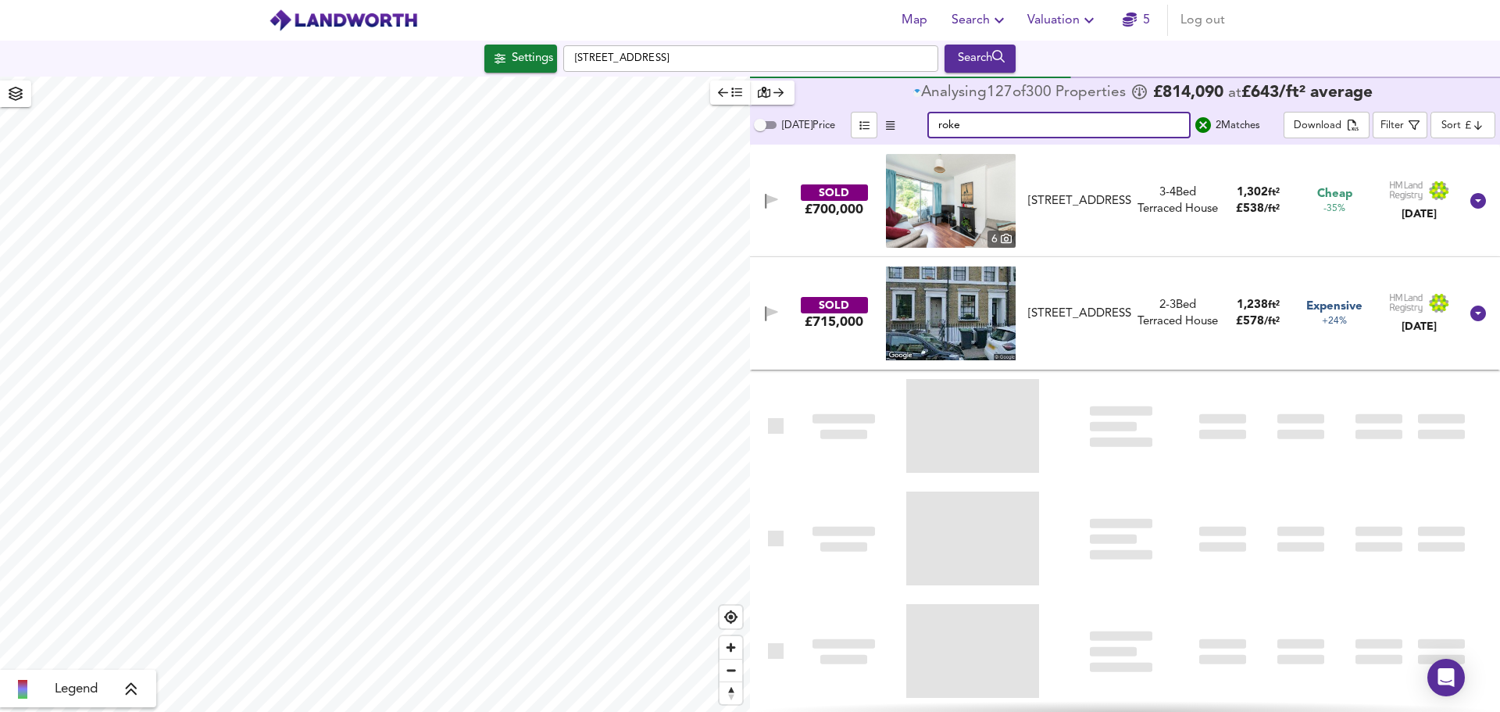
click at [964, 114] on input "roke" at bounding box center [1058, 125] width 263 height 27
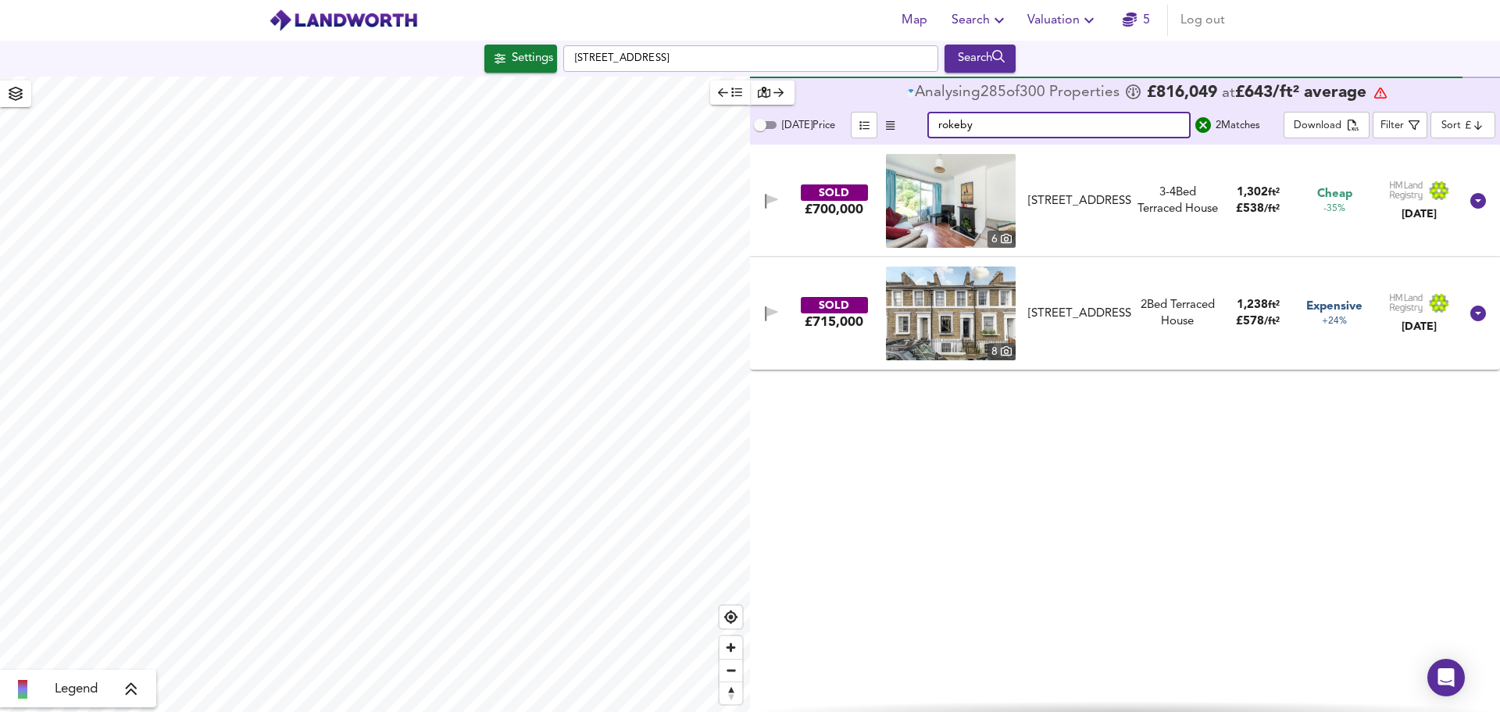
type input "rokeby"
